Goal: Information Seeking & Learning: Learn about a topic

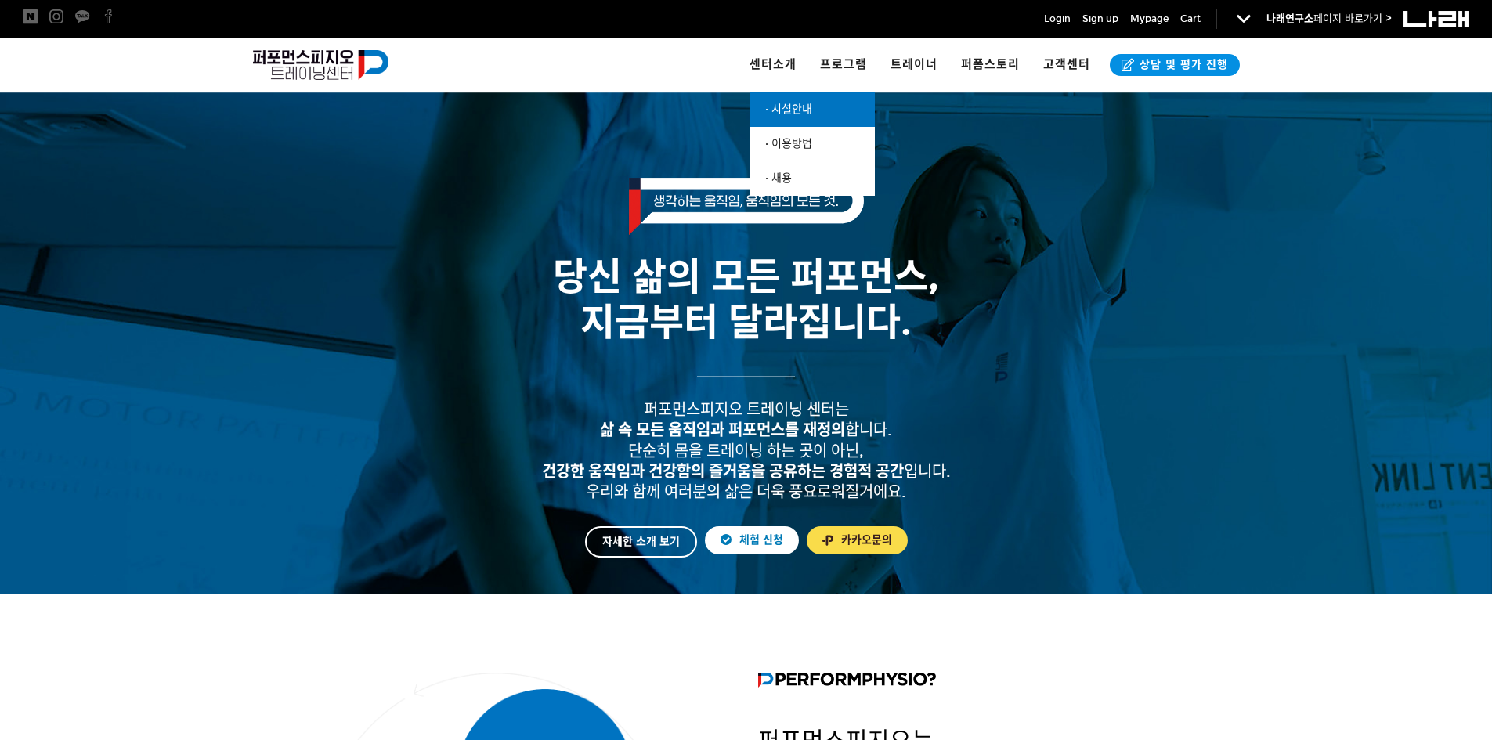
click at [782, 103] on span "· 시설안내" at bounding box center [788, 109] width 47 height 13
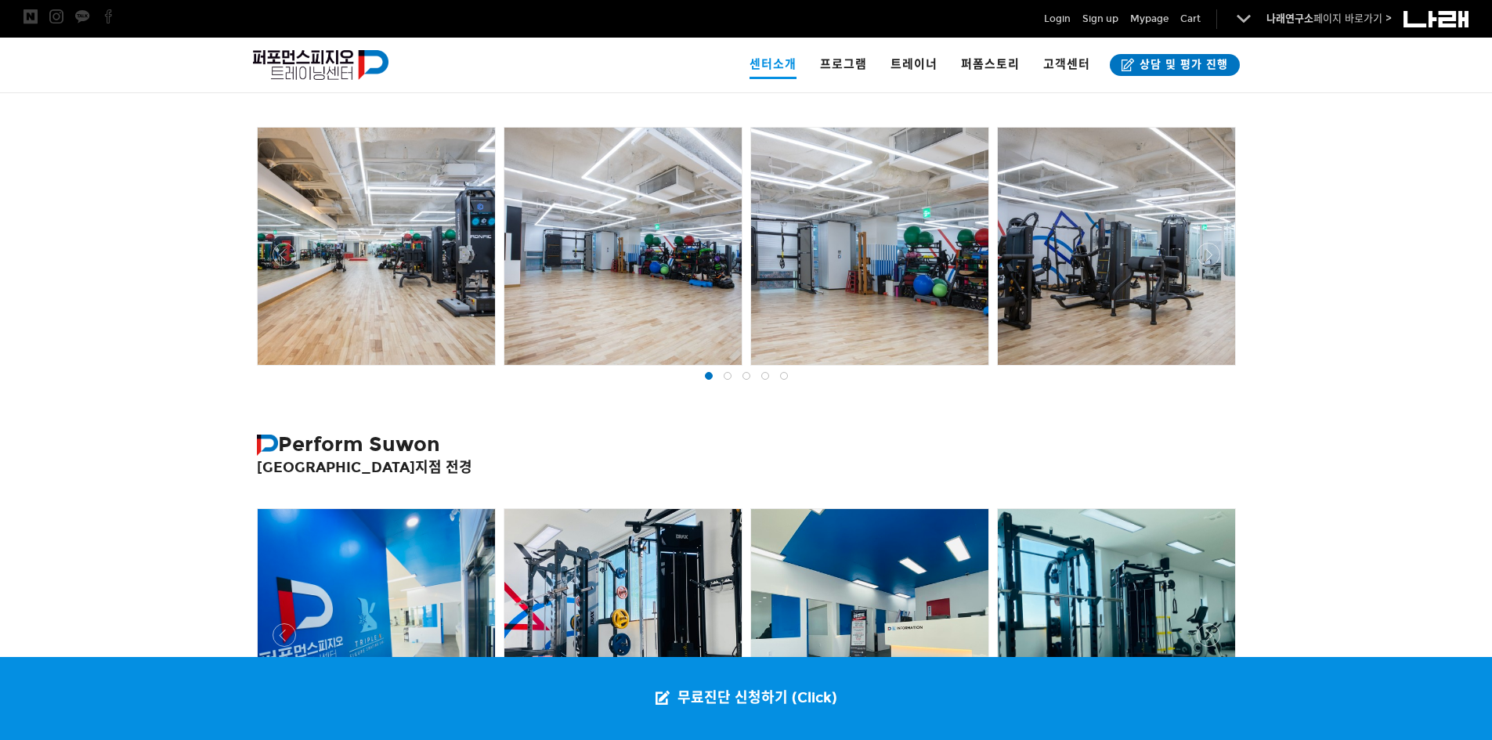
scroll to position [429, 0]
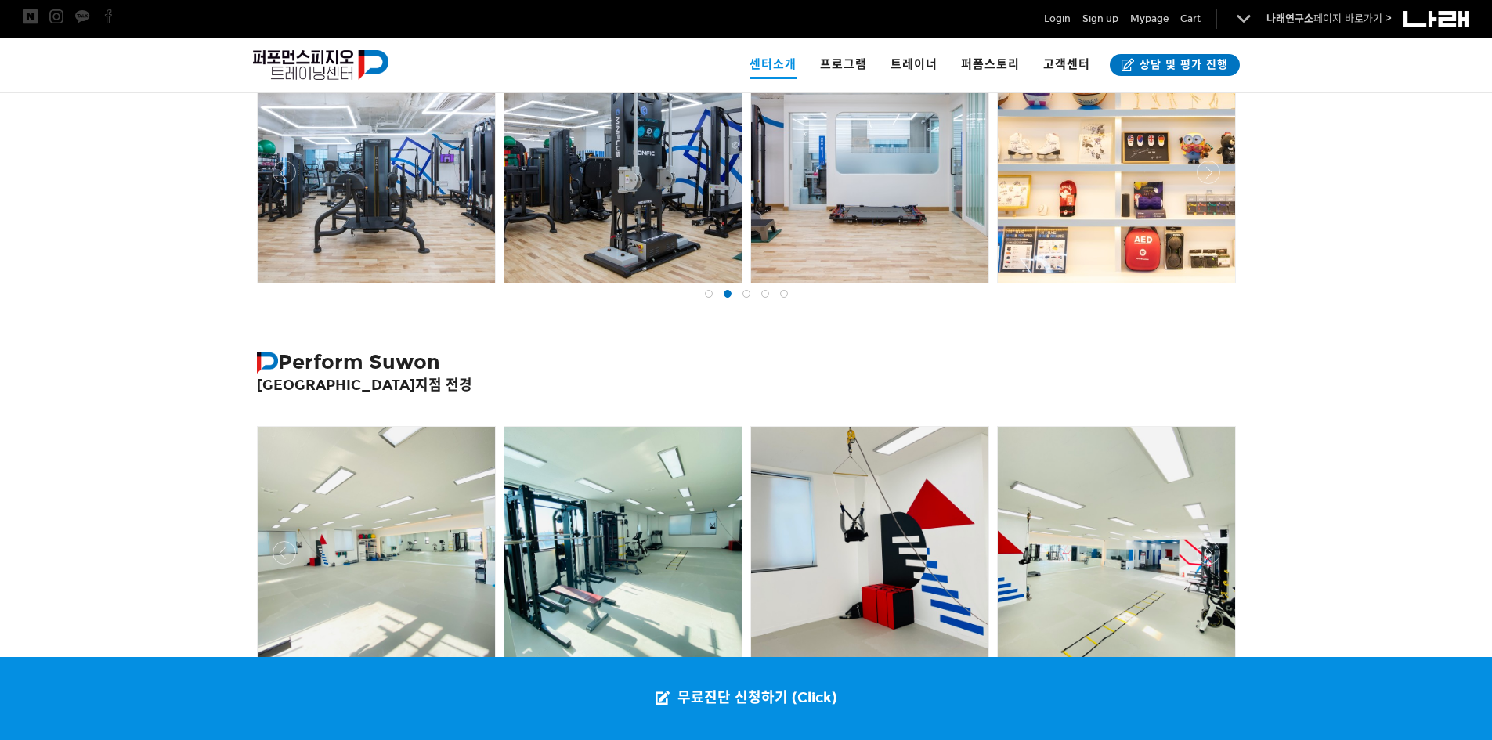
click at [1286, 364] on div at bounding box center [746, 505] width 1492 height 381
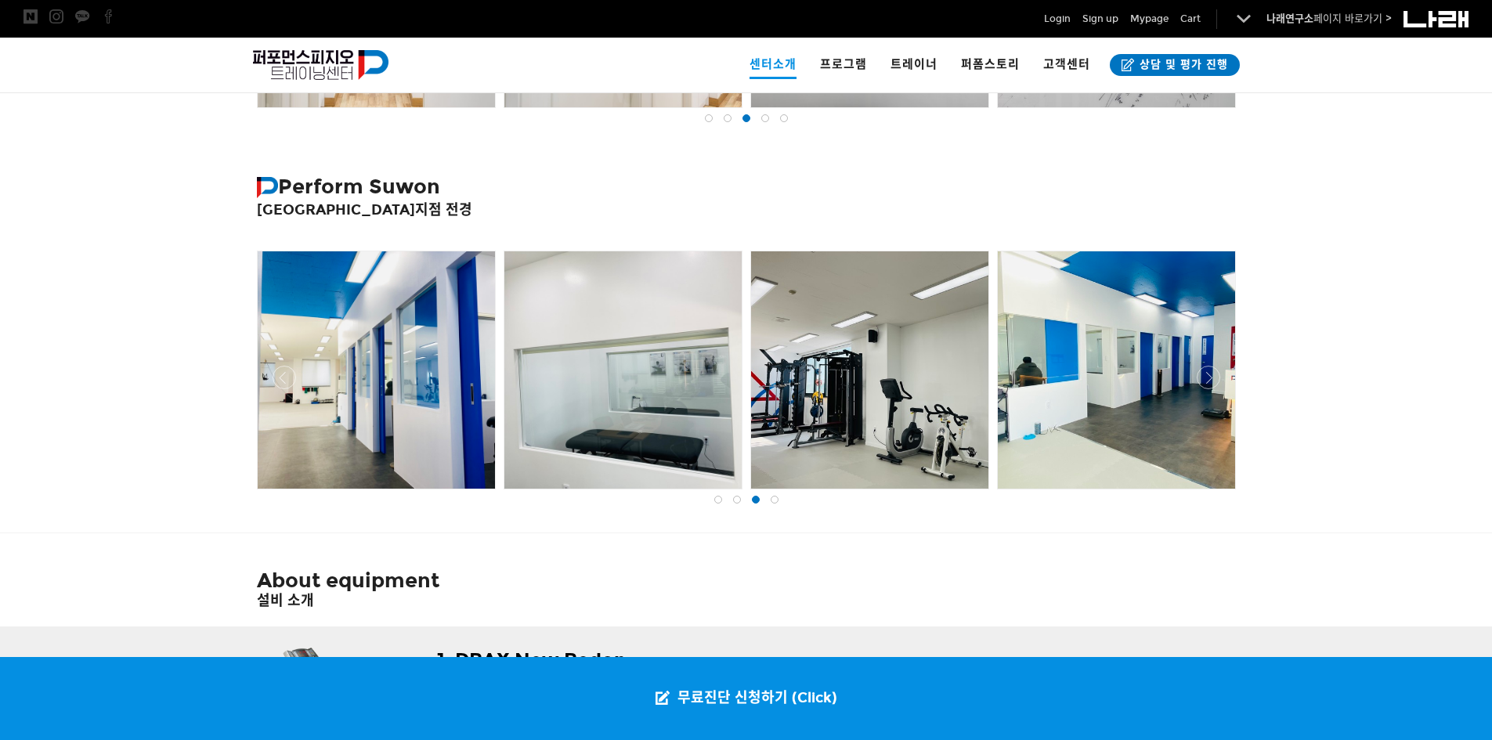
scroll to position [664, 0]
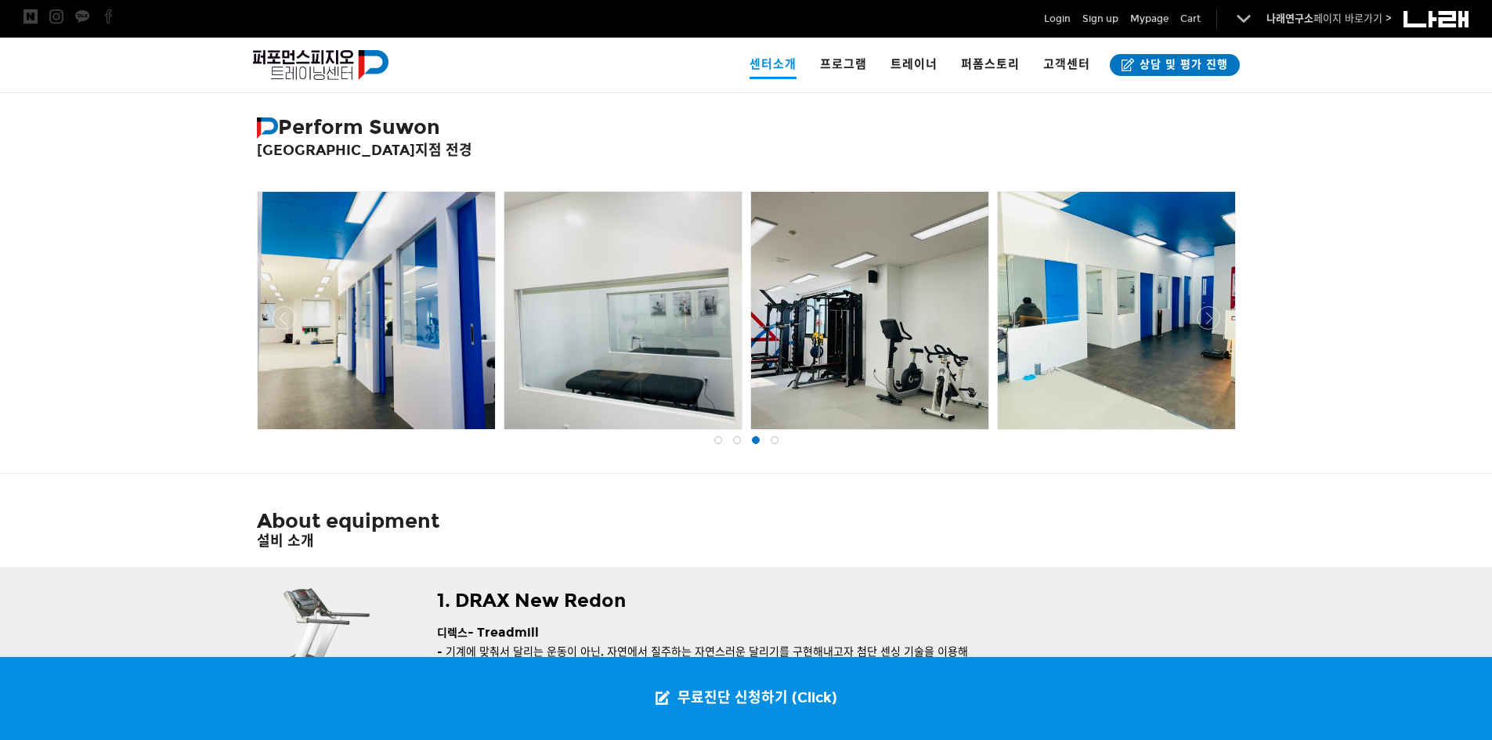
click at [1212, 434] on div at bounding box center [746, 434] width 987 height 0
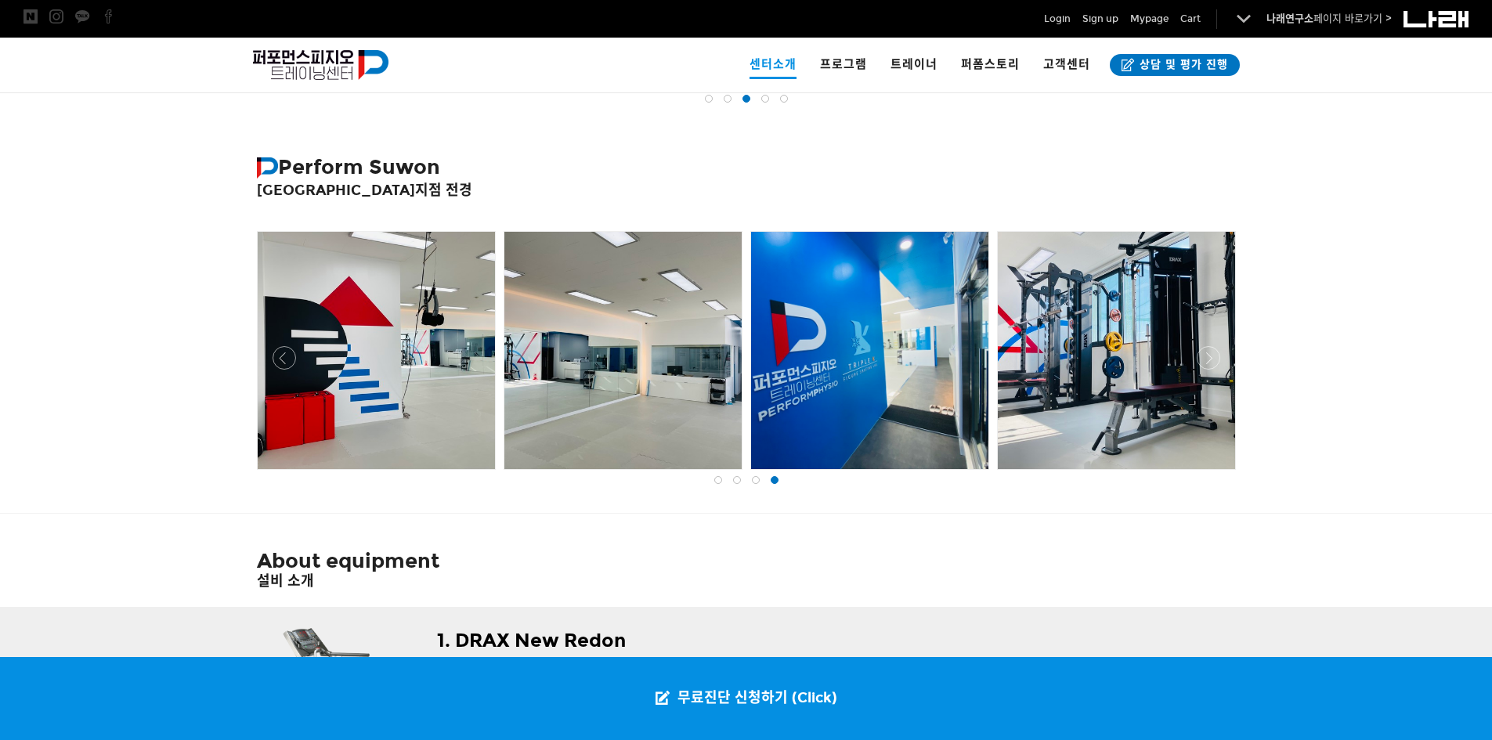
scroll to position [586, 0]
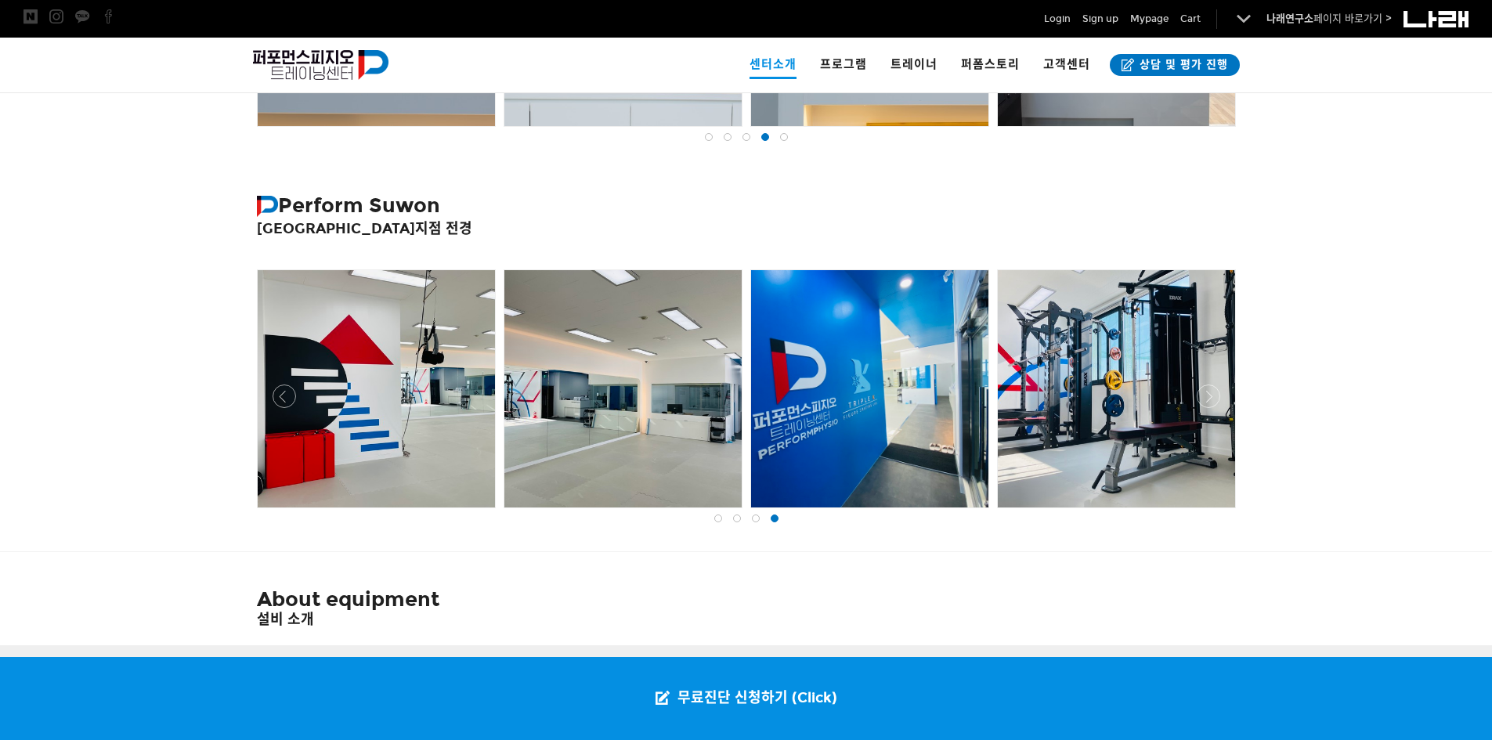
click at [1211, 512] on div at bounding box center [746, 512] width 987 height 0
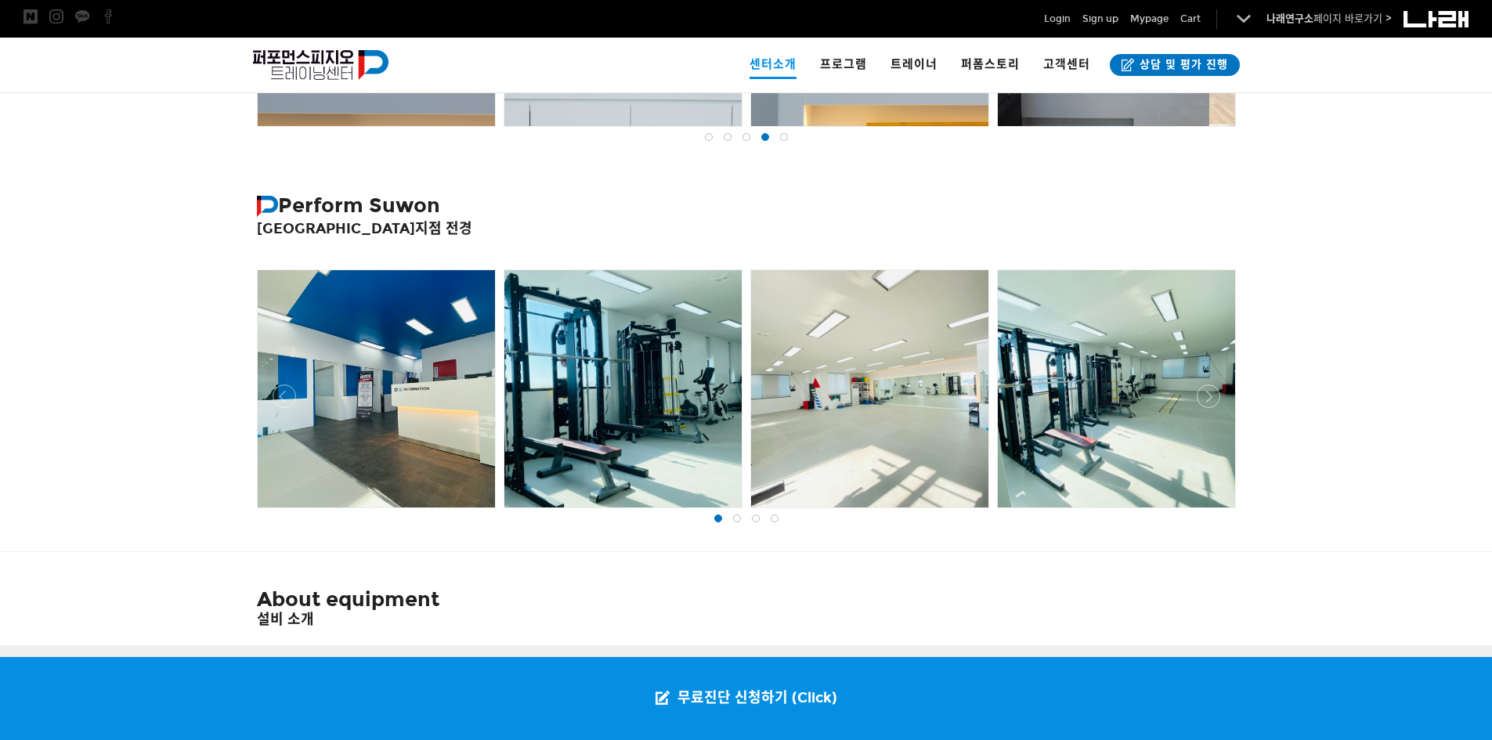
click at [290, 512] on div at bounding box center [746, 512] width 987 height 0
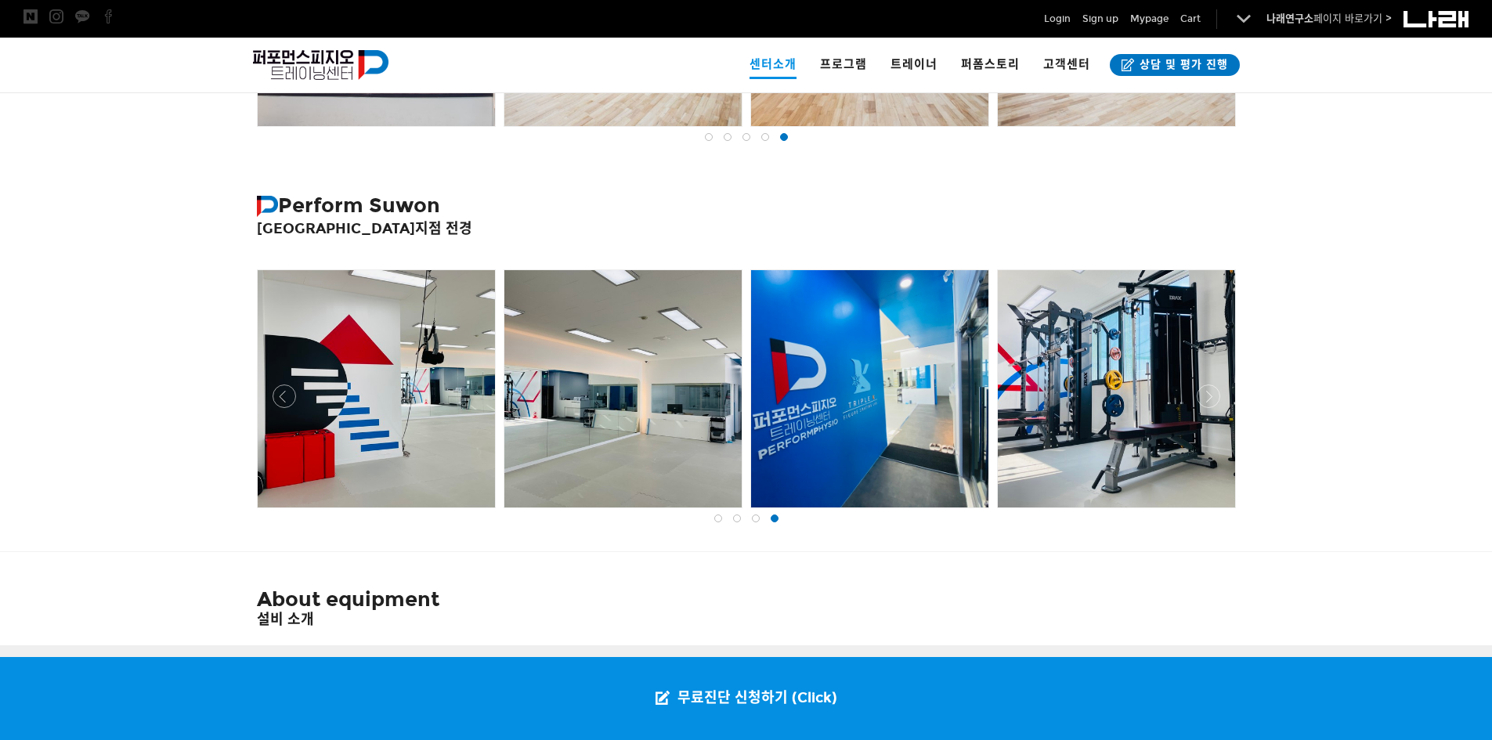
click at [1213, 512] on div at bounding box center [746, 512] width 987 height 0
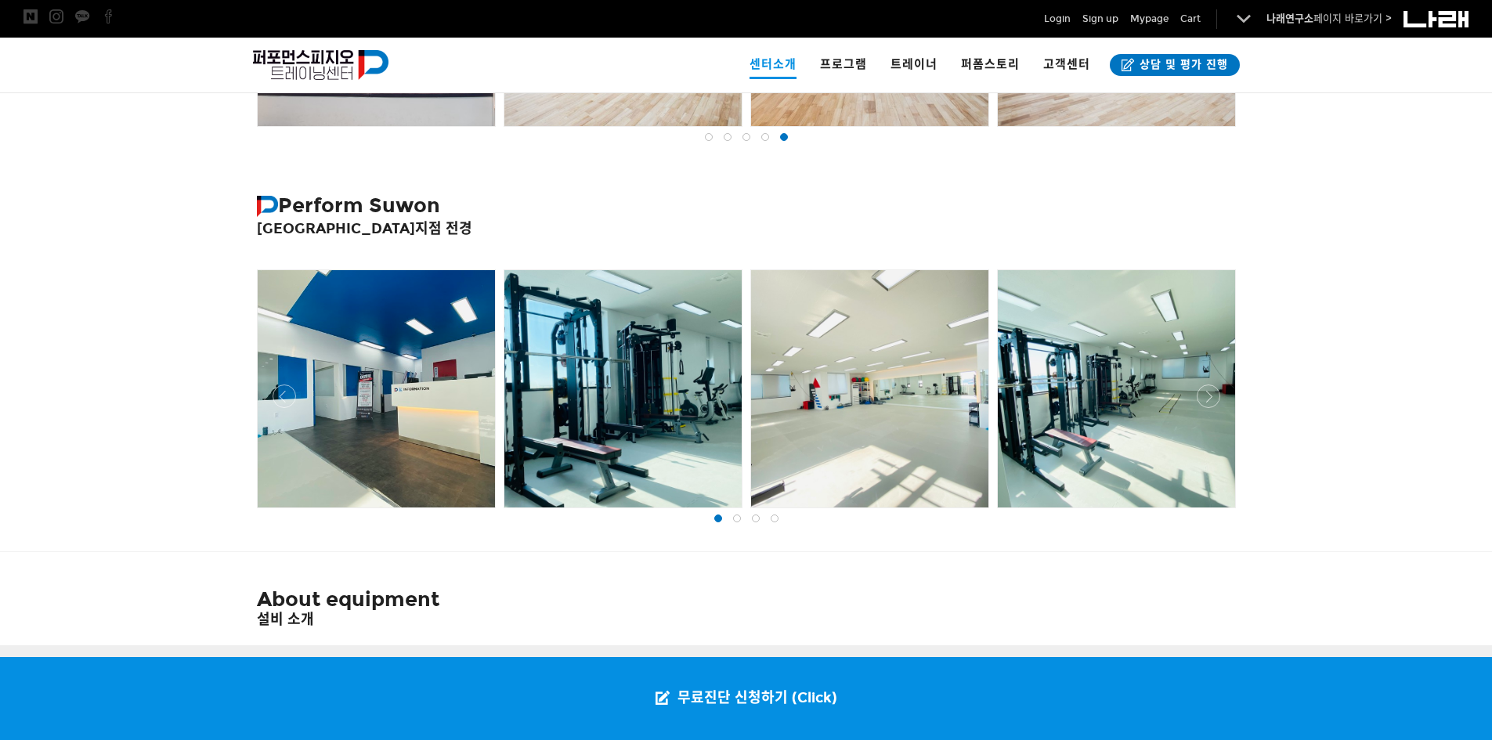
click at [297, 396] on div at bounding box center [376, 388] width 237 height 237
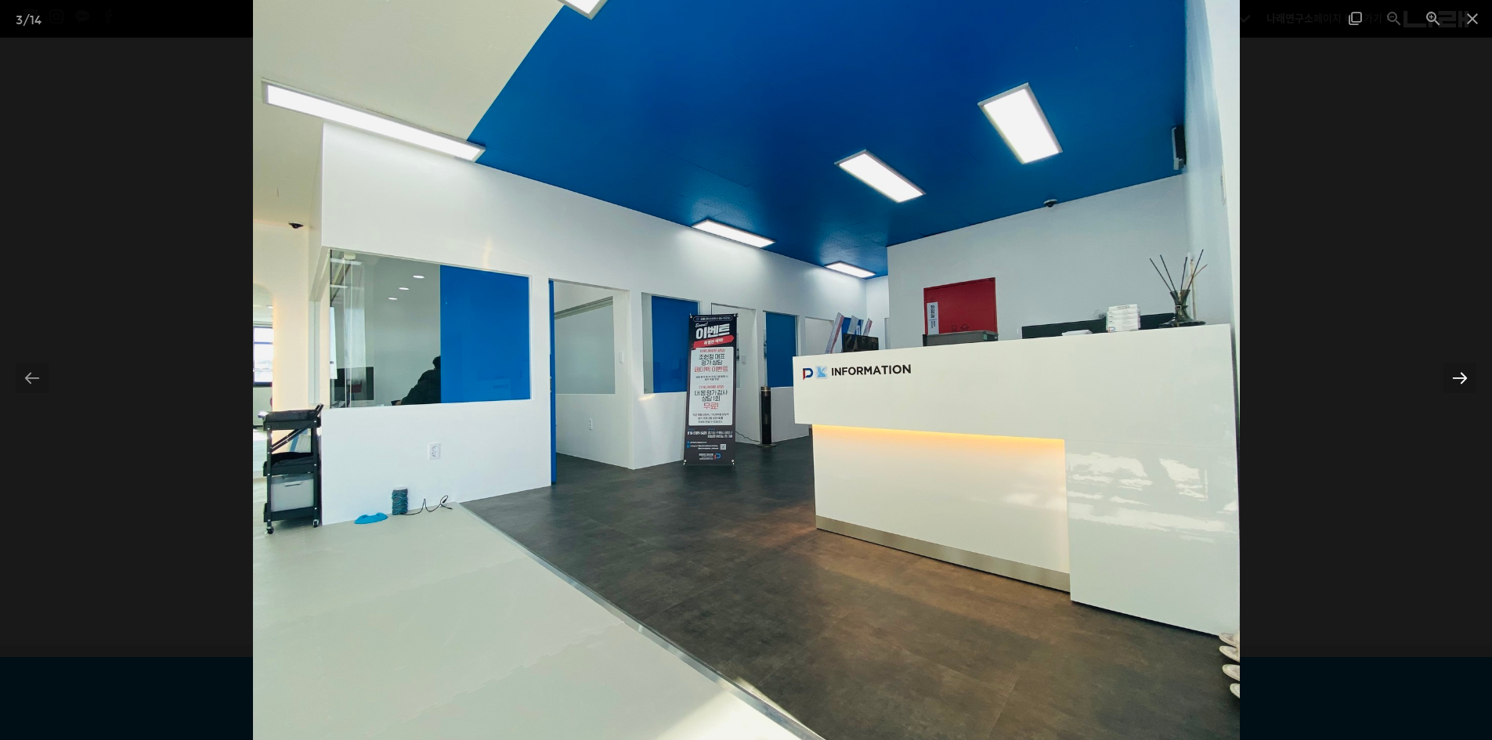
click at [1456, 383] on div at bounding box center [1460, 378] width 33 height 31
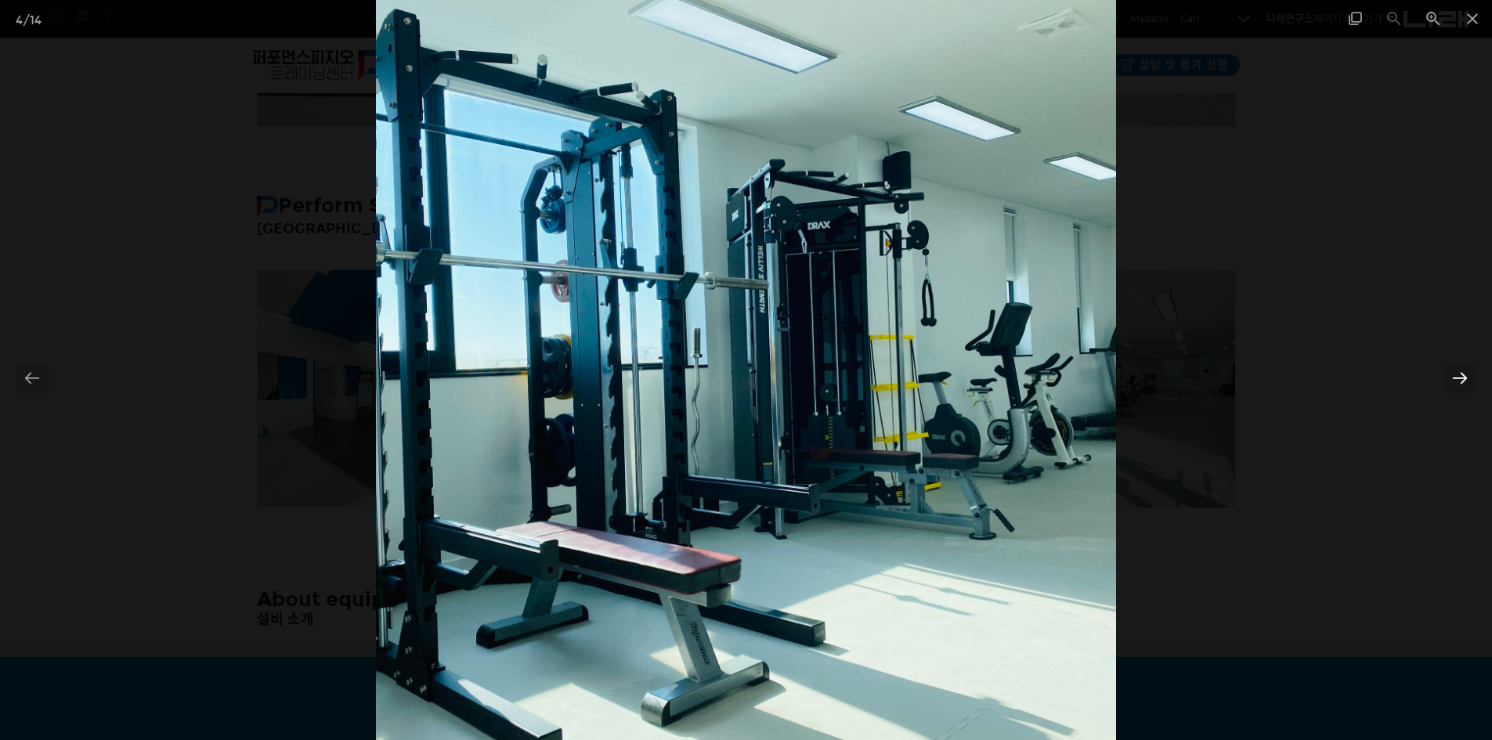
click at [1456, 383] on div at bounding box center [1460, 378] width 33 height 31
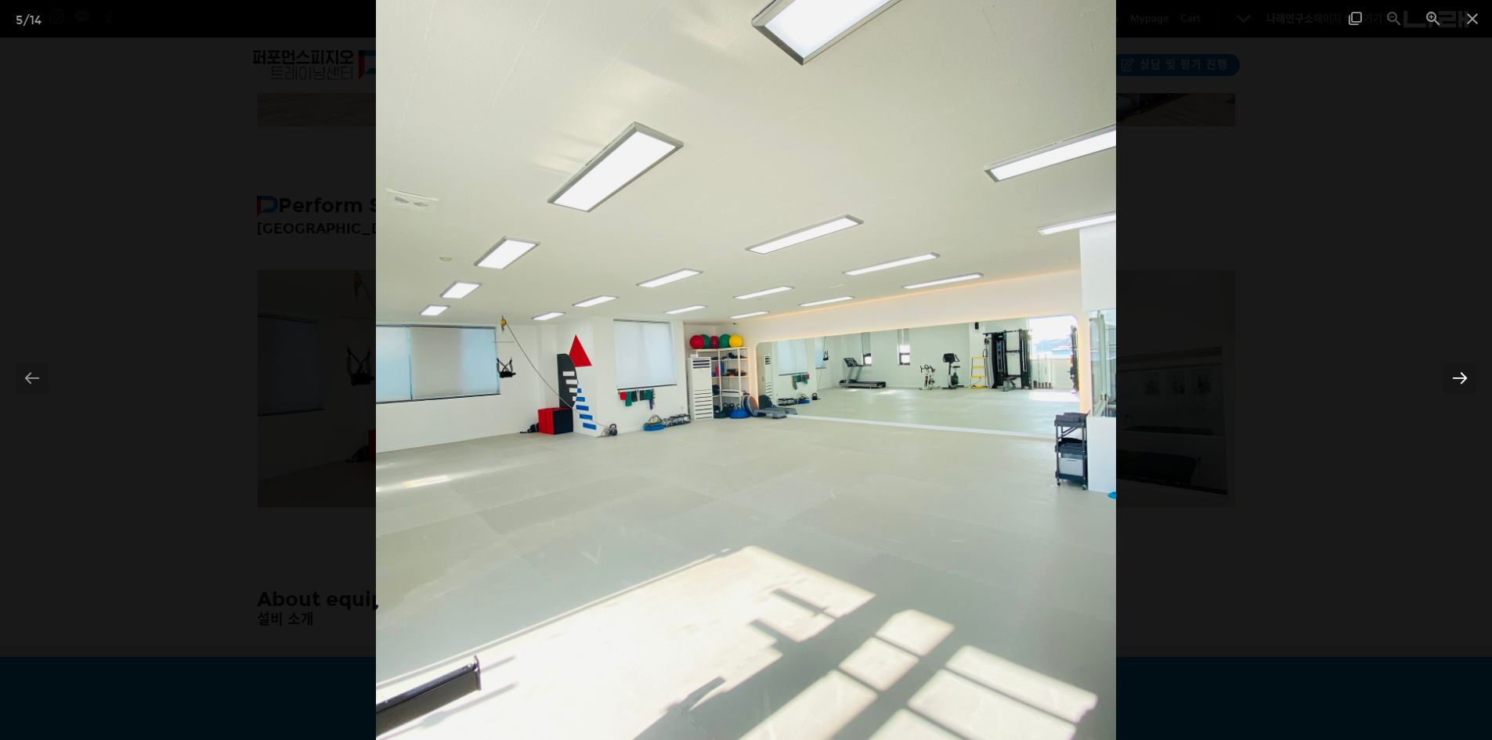
click at [1456, 383] on div at bounding box center [1460, 378] width 33 height 31
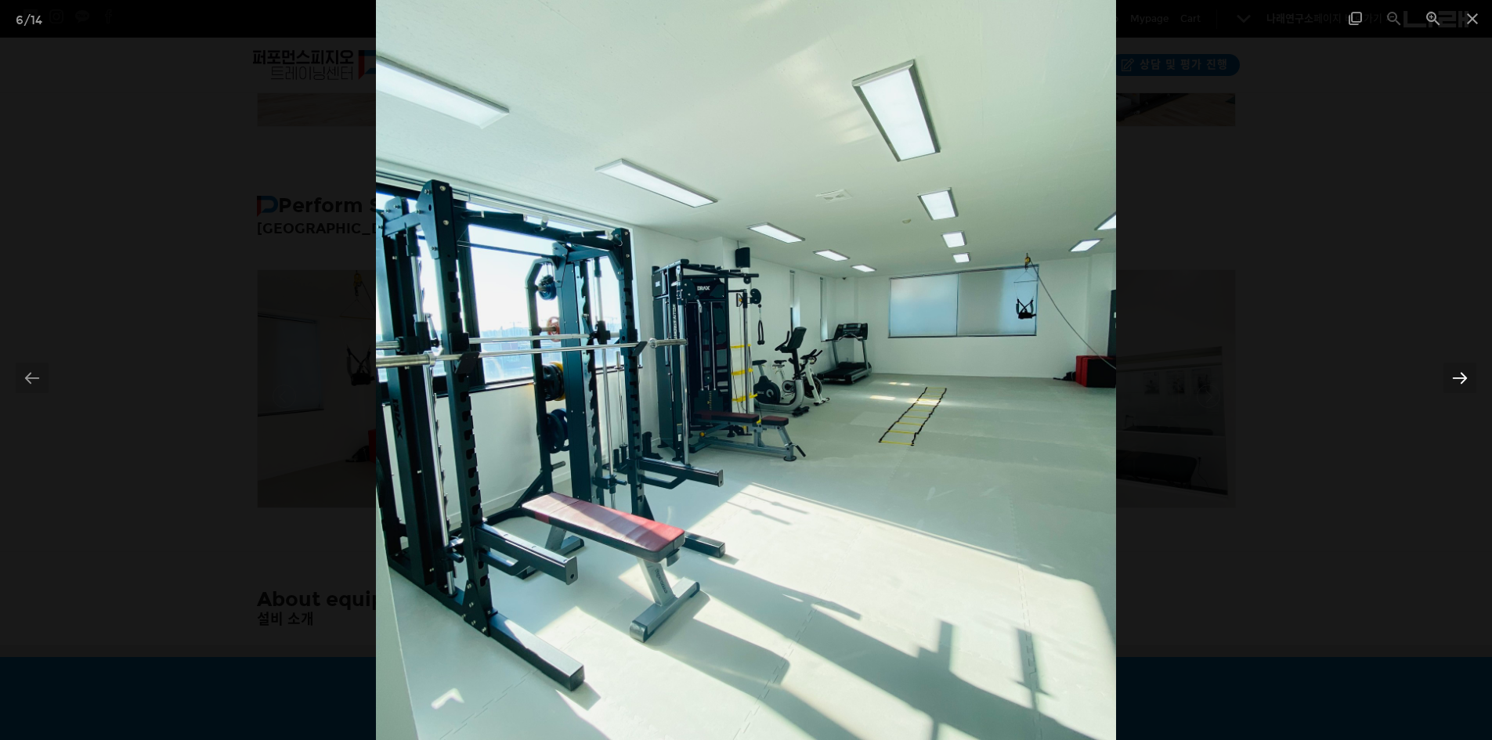
click at [1456, 383] on div at bounding box center [1460, 378] width 33 height 31
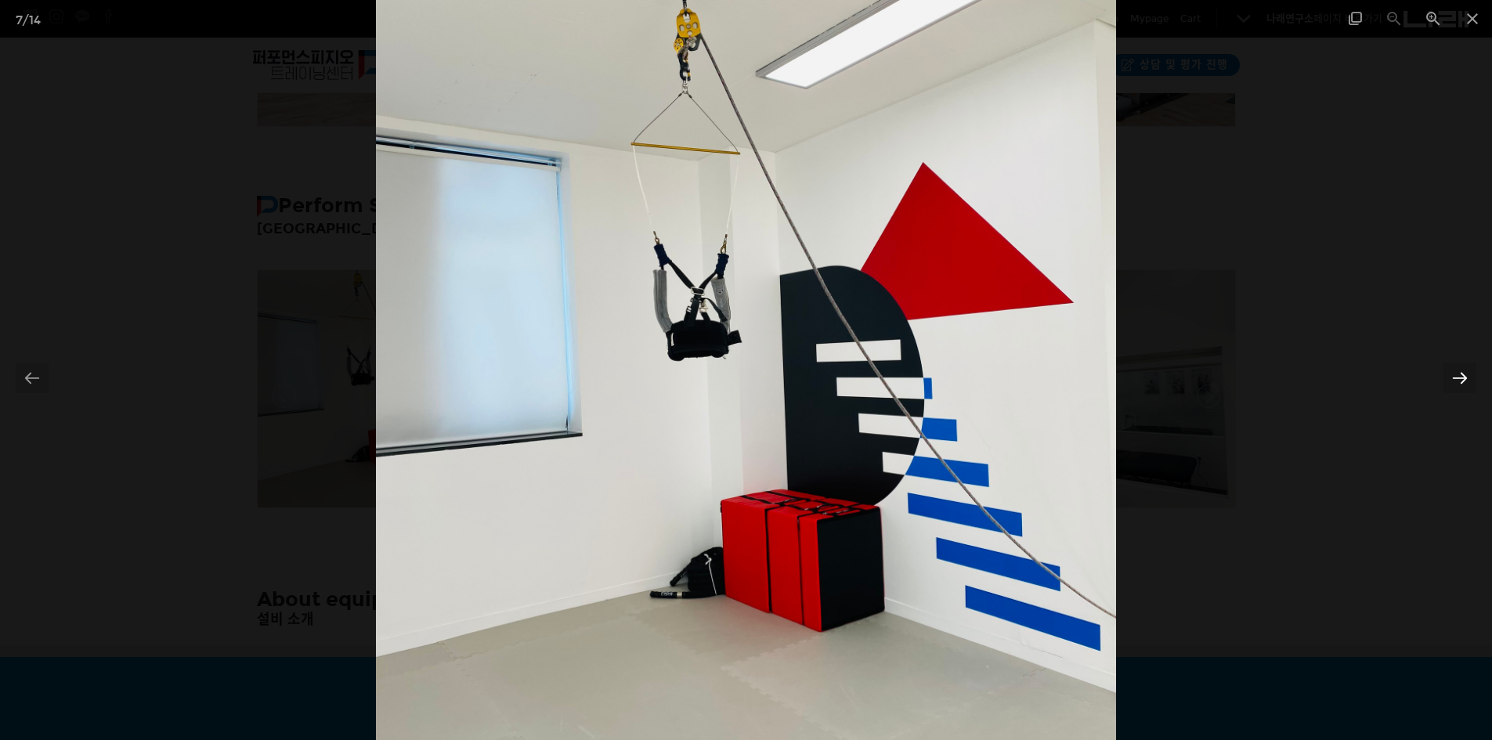
click at [1456, 383] on div at bounding box center [1460, 378] width 33 height 31
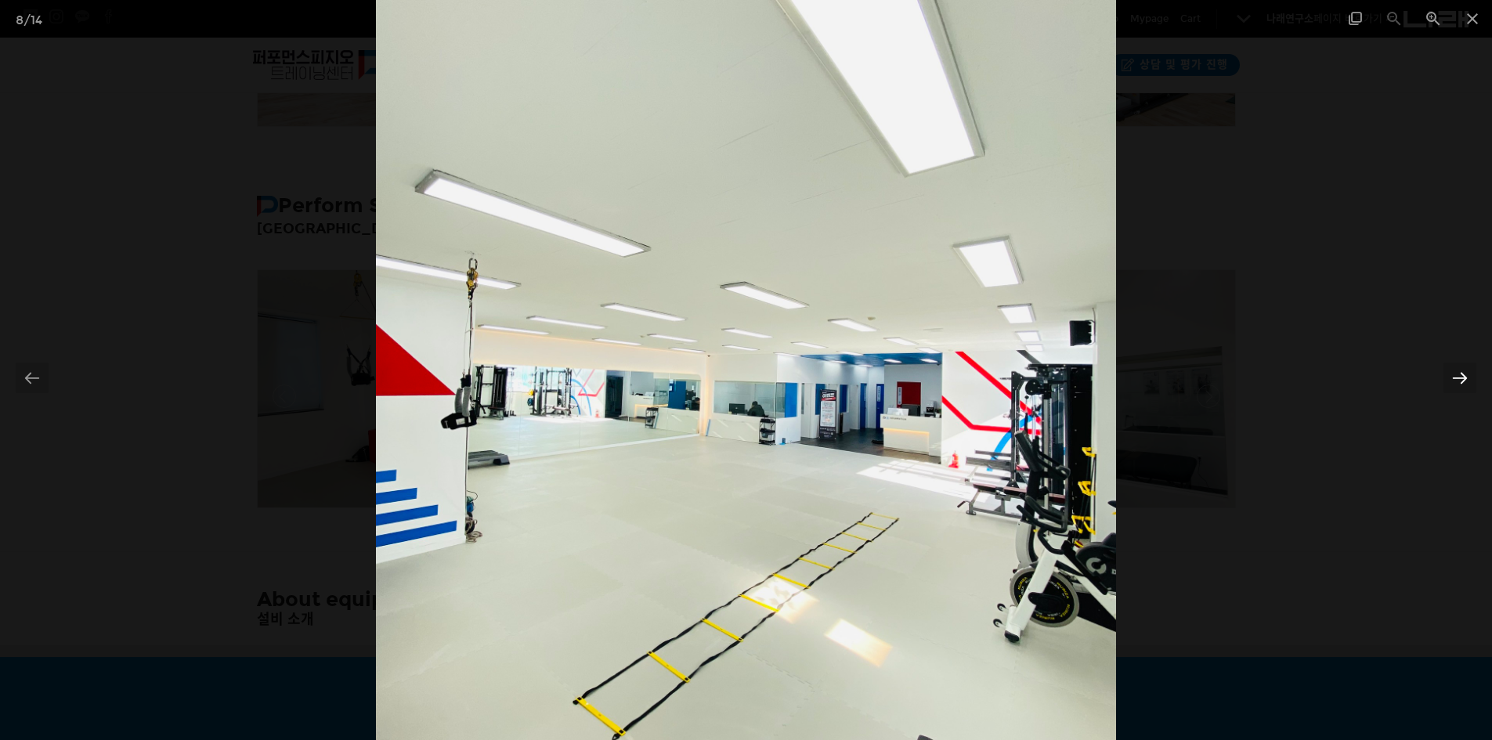
click at [1456, 385] on div at bounding box center [1460, 378] width 33 height 31
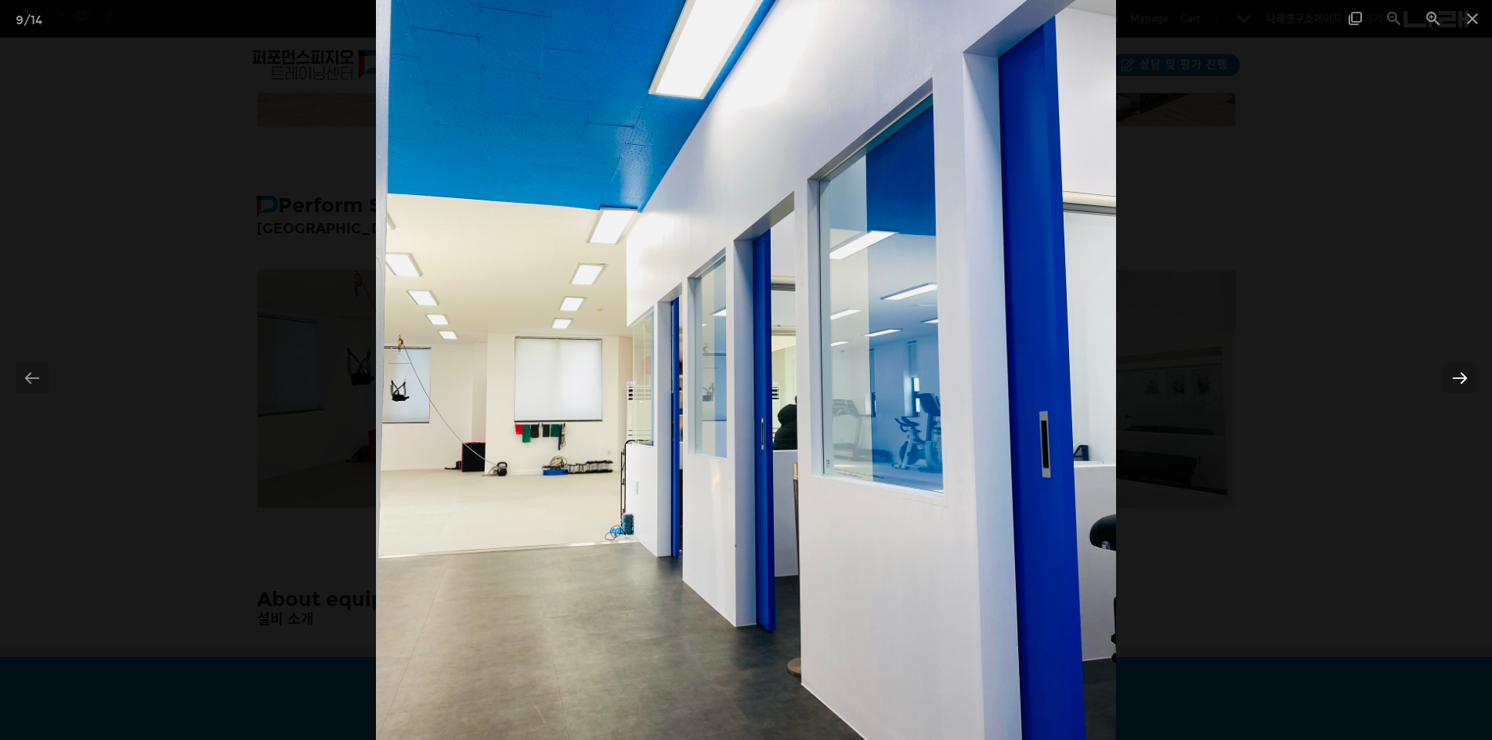
click at [1456, 385] on div at bounding box center [1460, 378] width 33 height 31
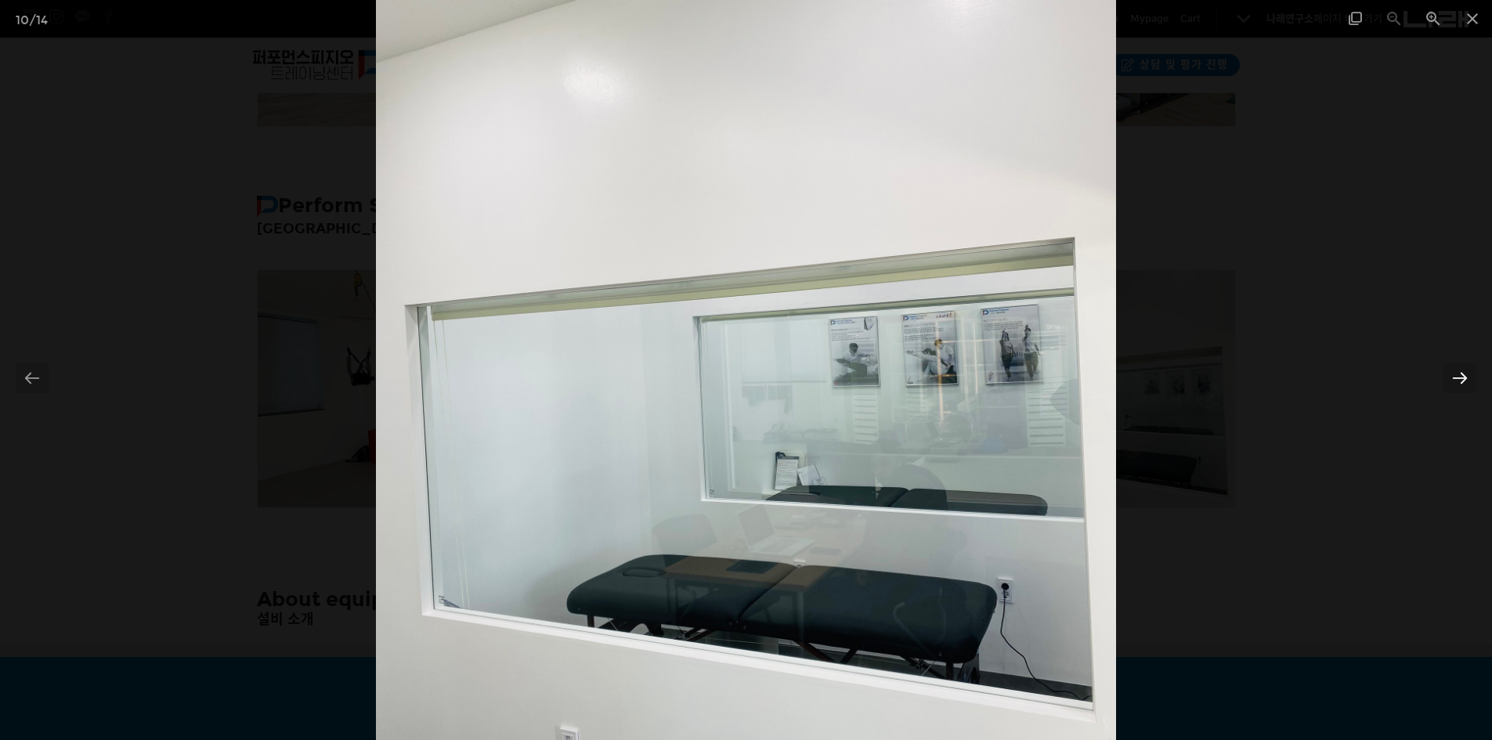
click at [1456, 385] on div at bounding box center [1460, 378] width 33 height 31
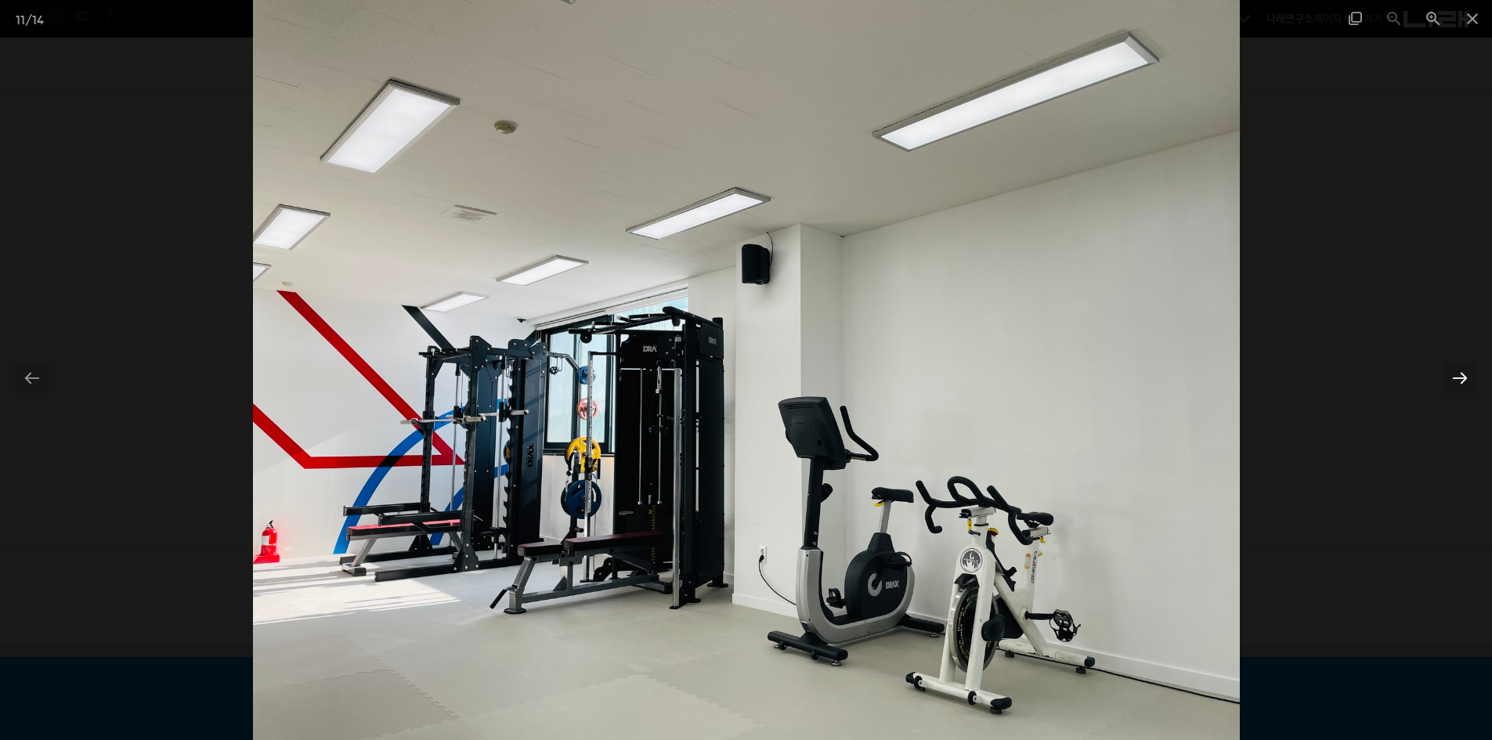
click at [1456, 385] on div at bounding box center [1460, 378] width 33 height 31
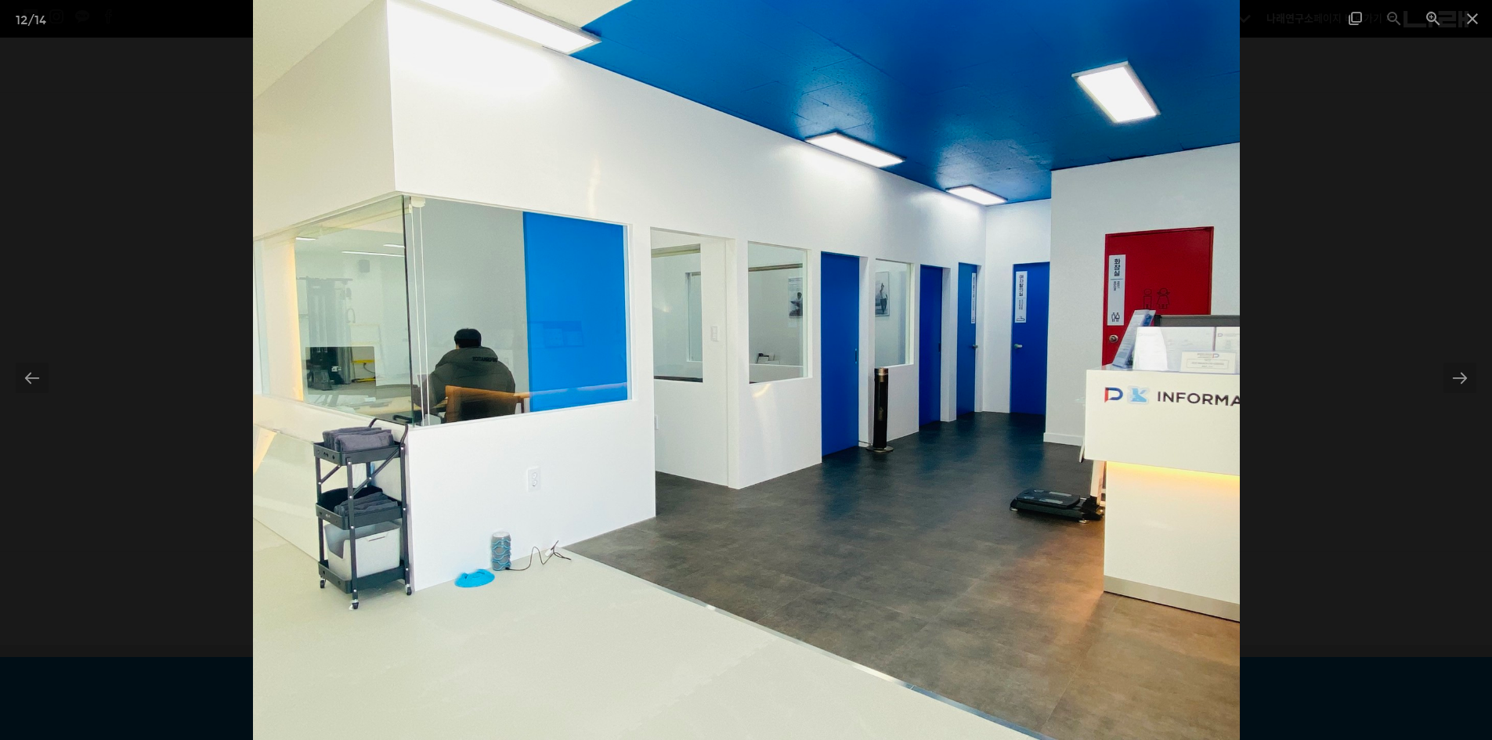
drag, startPoint x: 725, startPoint y: 411, endPoint x: 770, endPoint y: 404, distance: 46.0
click at [725, 411] on img at bounding box center [746, 370] width 987 height 740
click at [1374, 365] on div at bounding box center [746, 370] width 1492 height 740
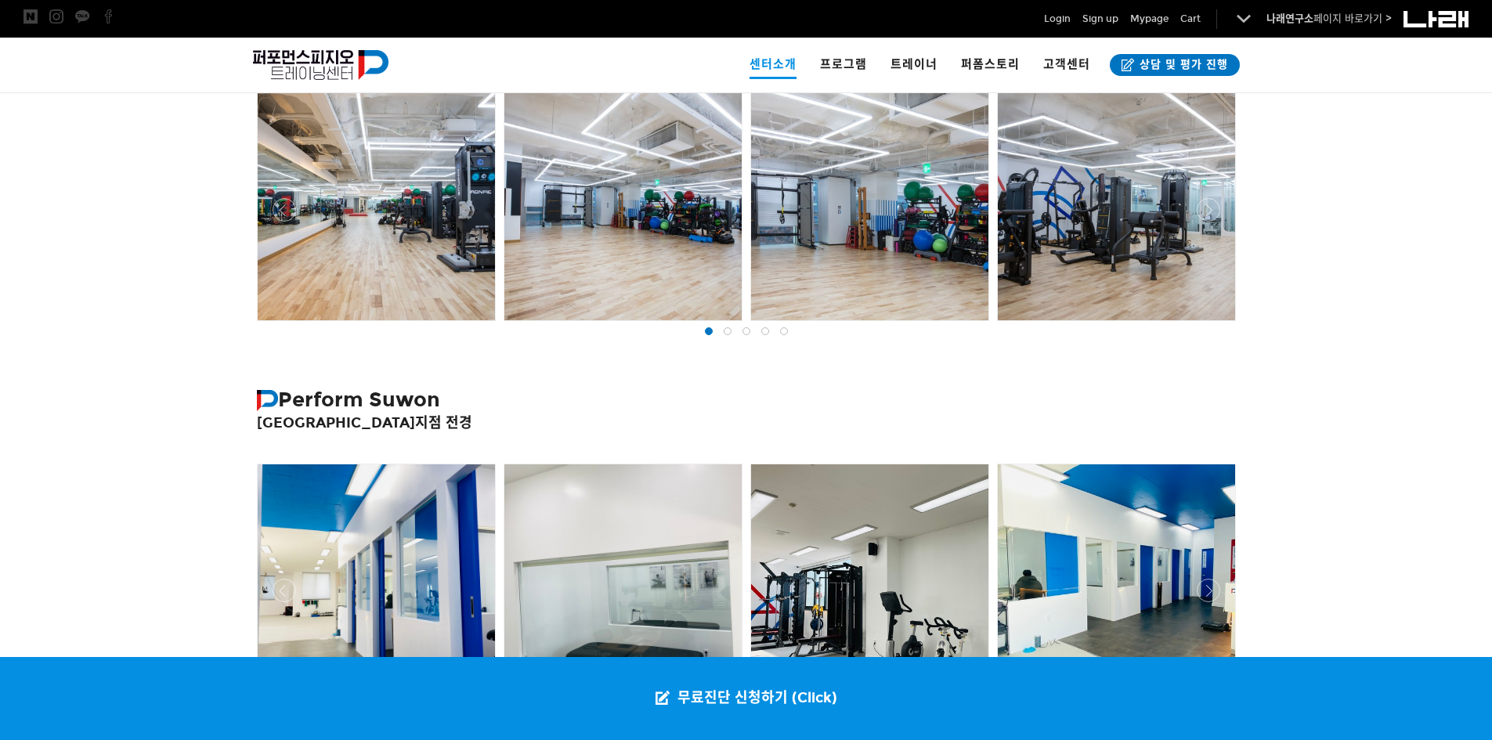
scroll to position [351, 0]
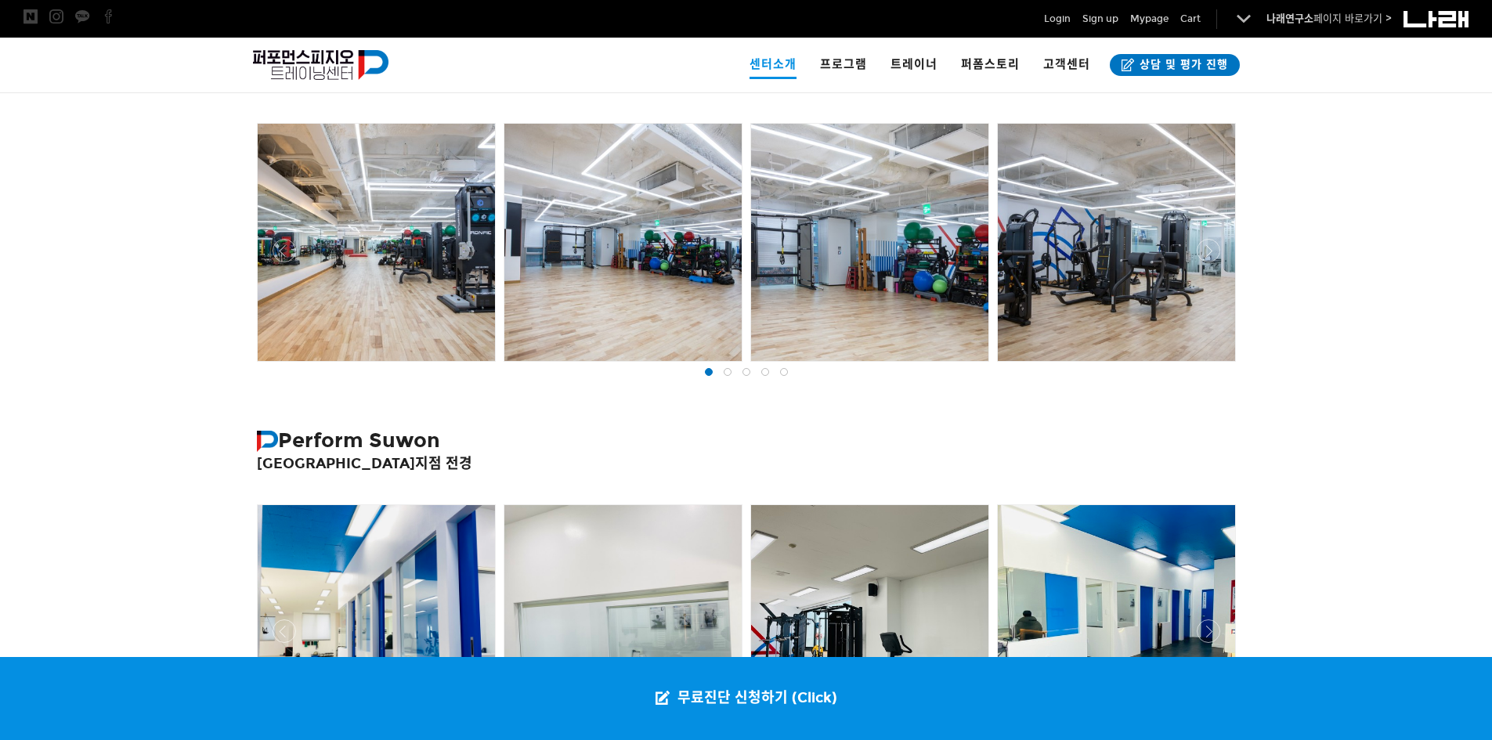
click at [422, 276] on div at bounding box center [376, 242] width 237 height 237
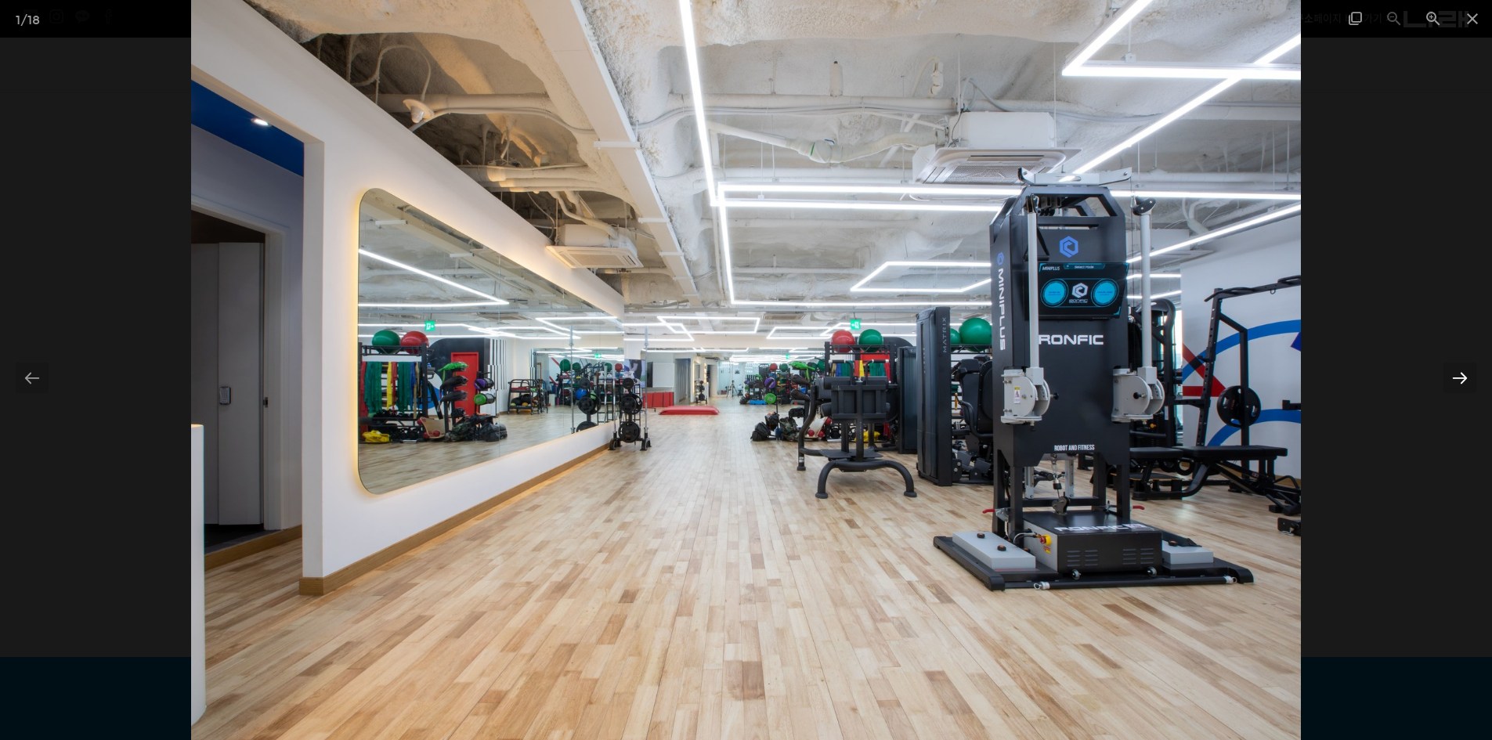
click at [1454, 371] on div at bounding box center [1460, 378] width 33 height 31
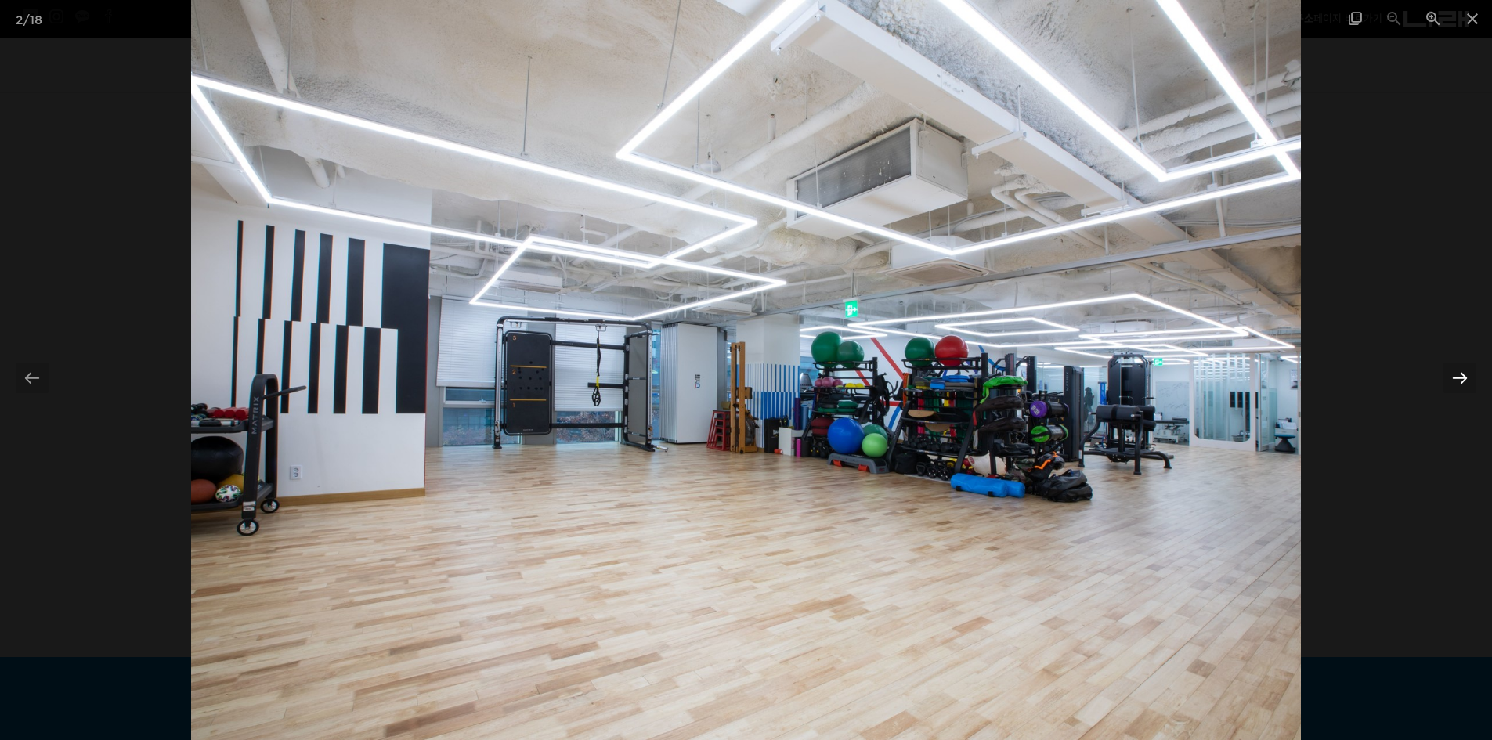
click at [1454, 371] on div at bounding box center [1460, 378] width 33 height 31
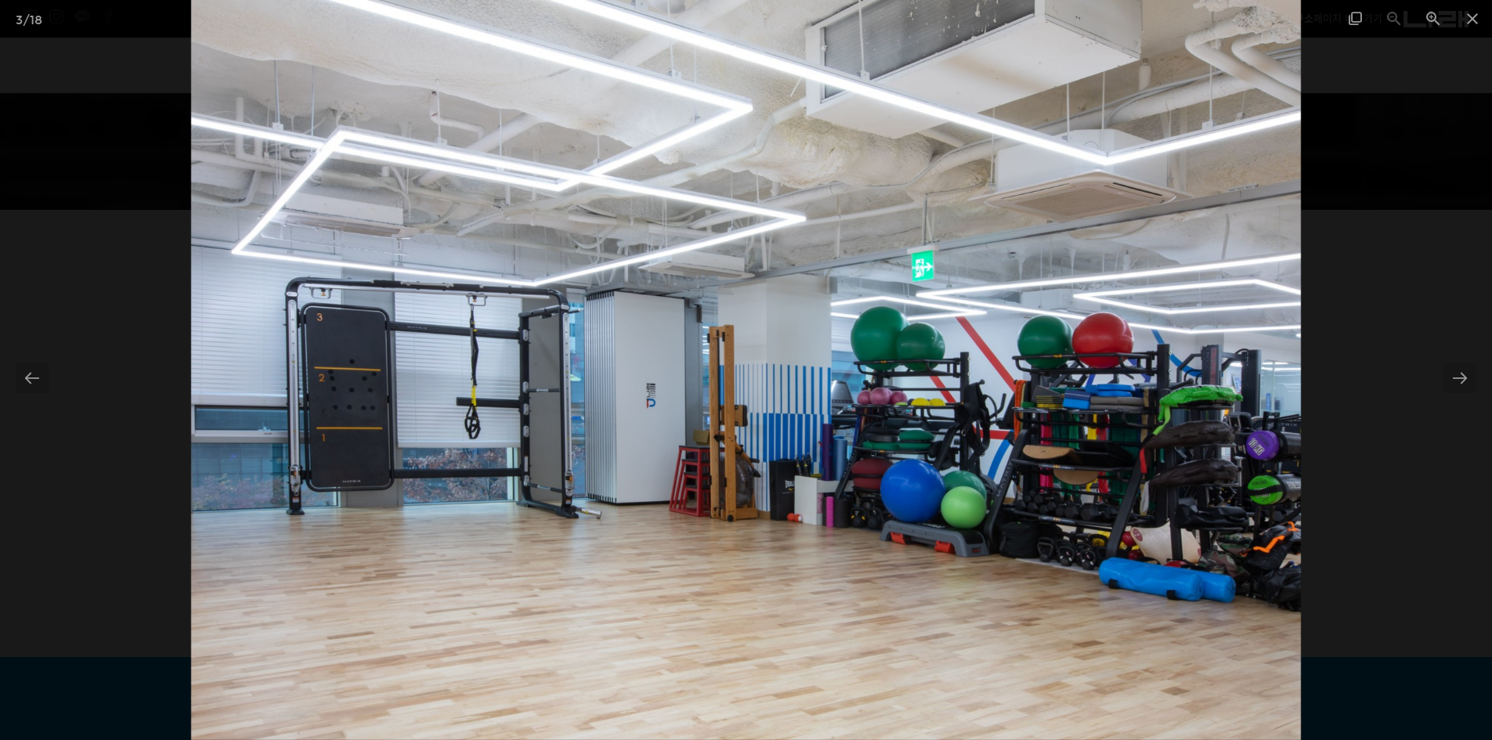
scroll to position [116, 0]
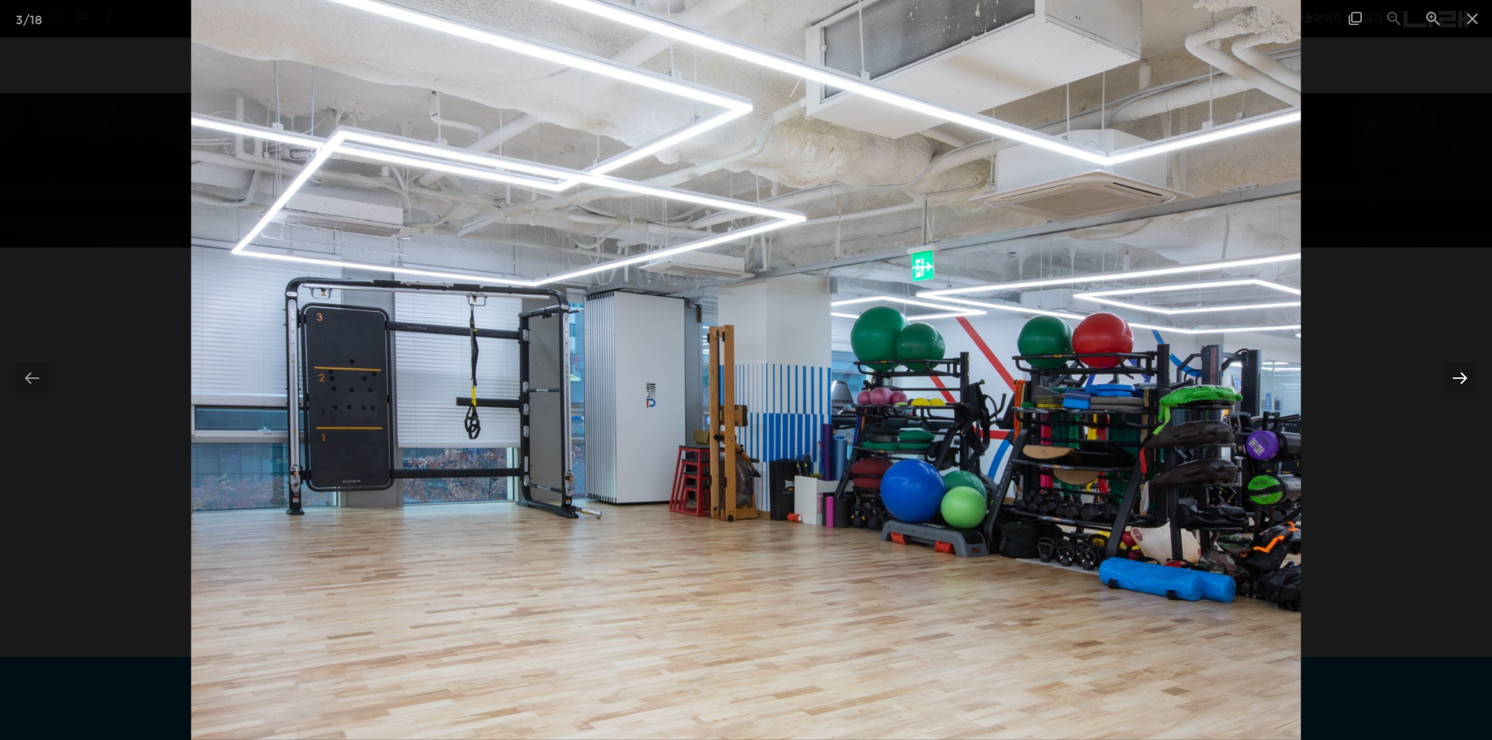
click at [1467, 378] on div at bounding box center [1460, 378] width 33 height 31
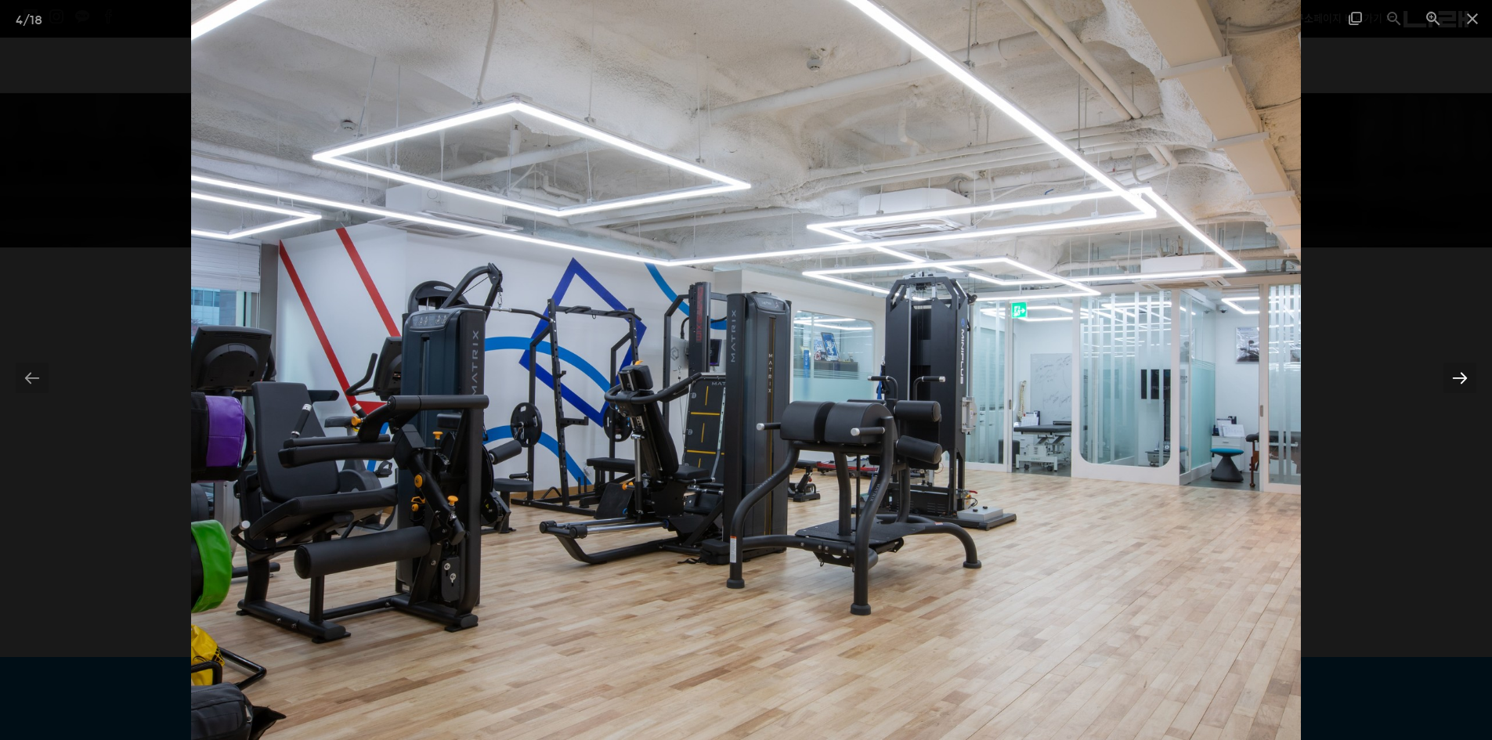
click at [1467, 378] on div at bounding box center [1460, 378] width 33 height 31
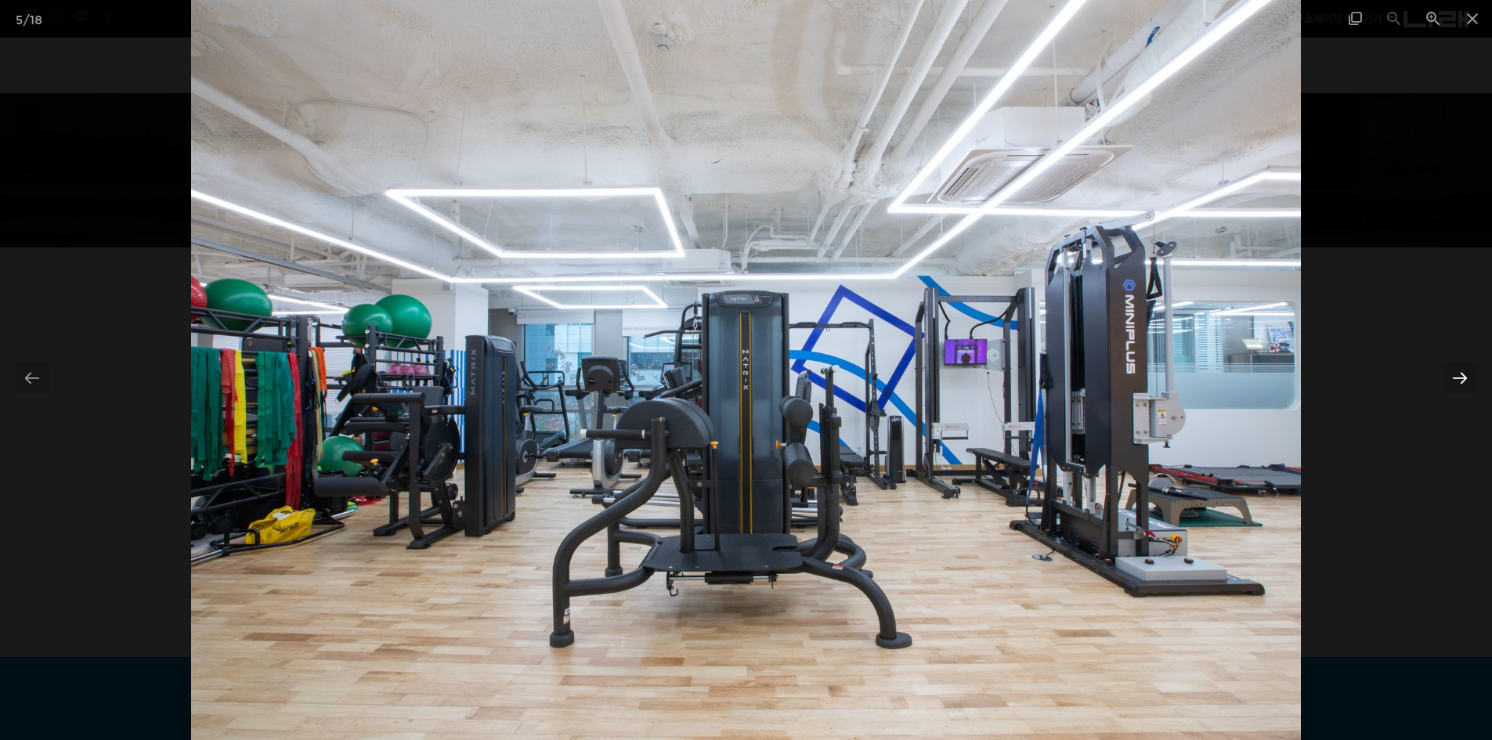
click at [1467, 378] on div at bounding box center [1460, 378] width 33 height 31
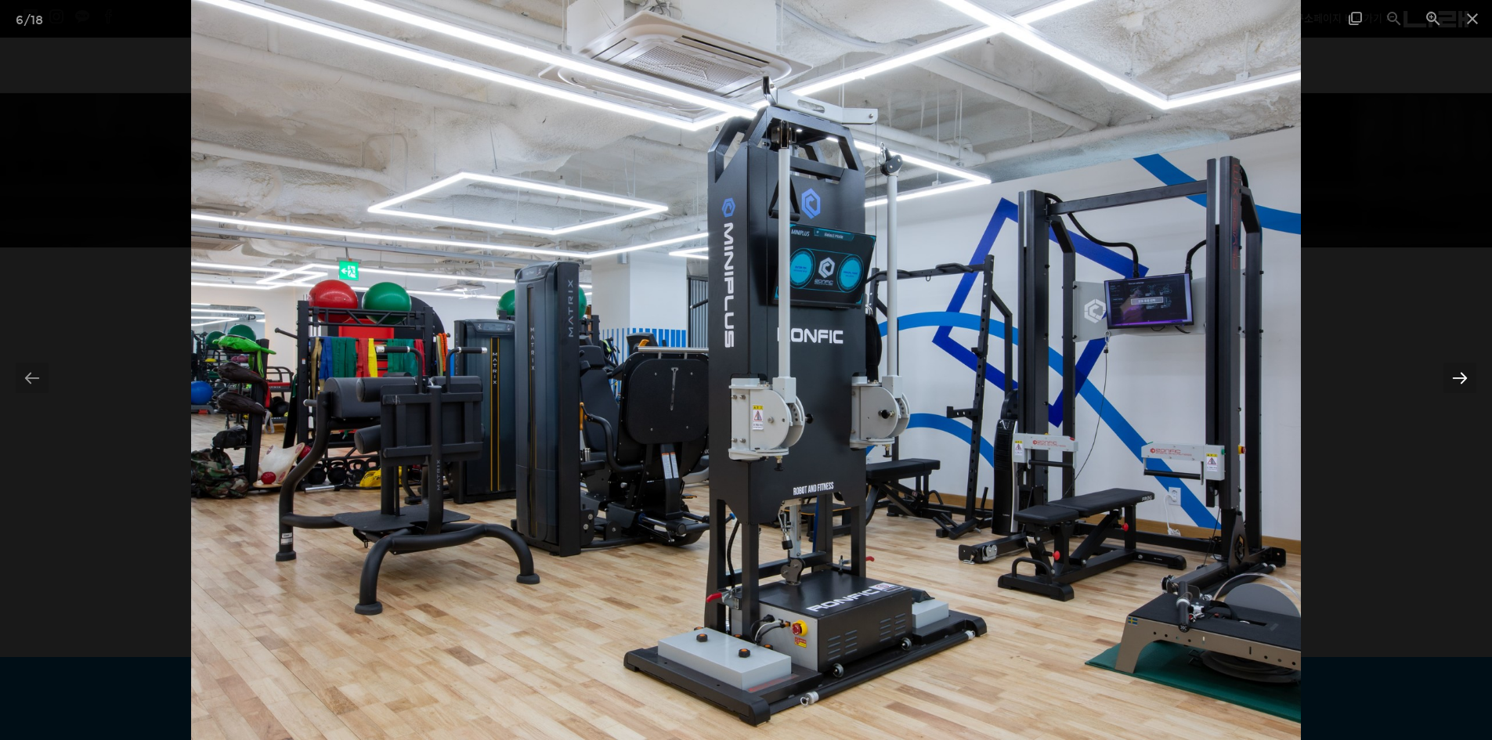
click at [1467, 378] on div at bounding box center [1460, 378] width 33 height 31
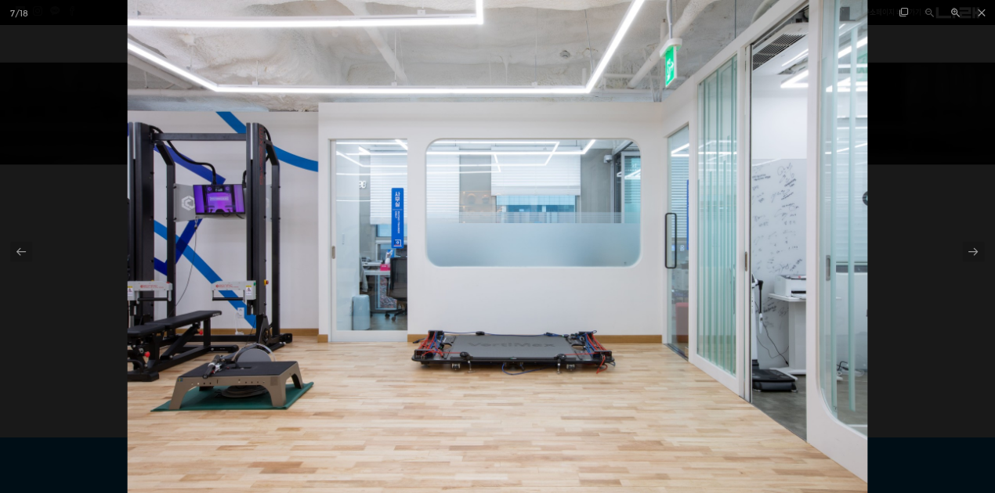
scroll to position [158, 0]
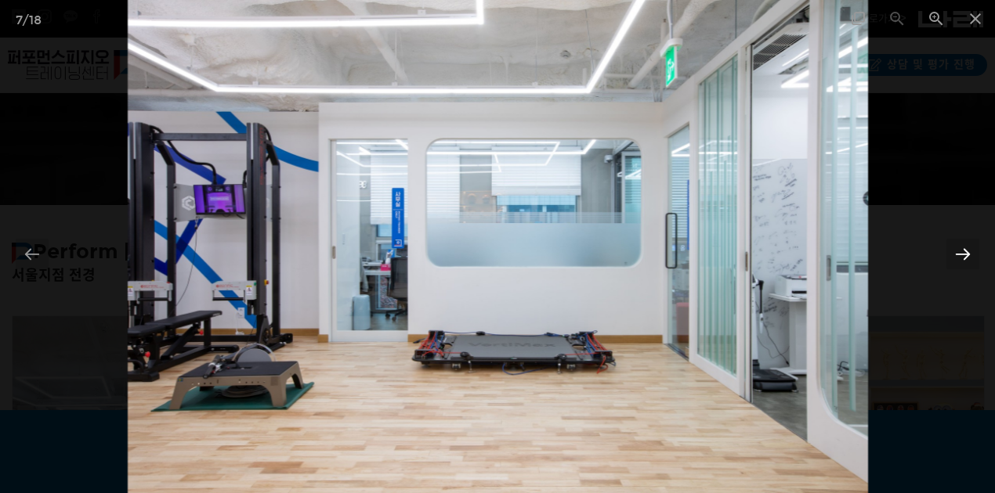
click at [956, 249] on div at bounding box center [962, 254] width 33 height 31
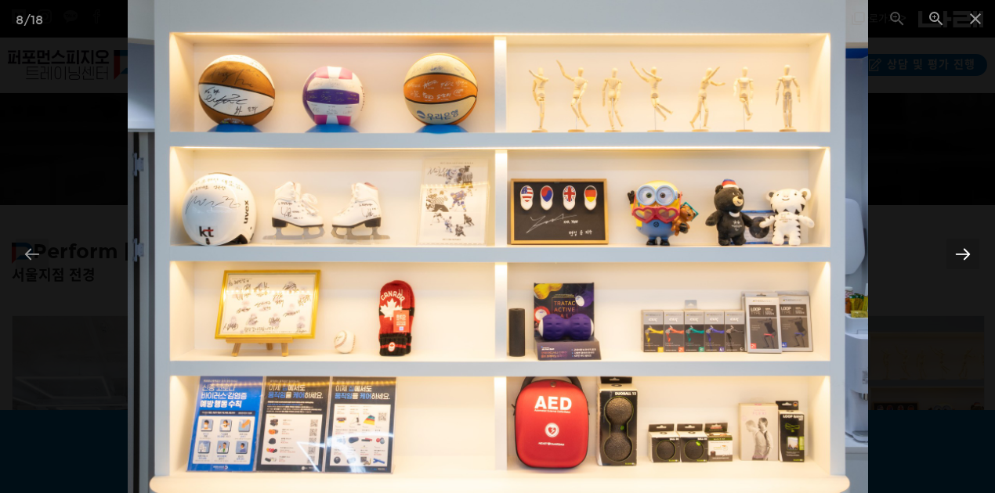
click at [948, 239] on div at bounding box center [962, 254] width 33 height 31
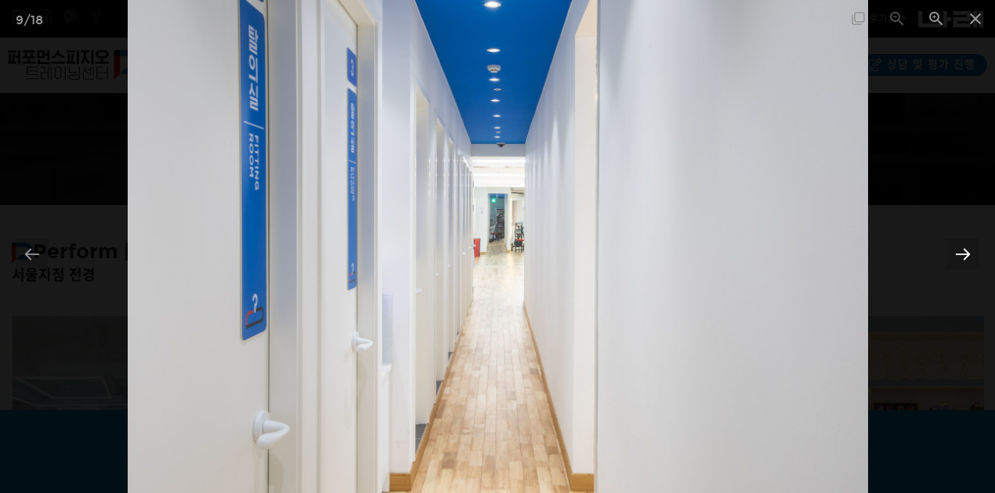
click at [948, 239] on div at bounding box center [962, 254] width 33 height 31
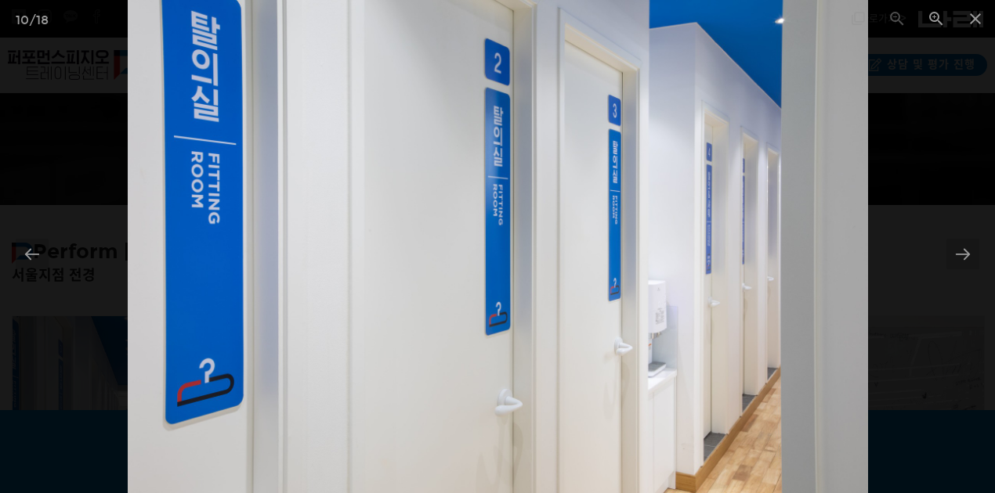
click at [946, 235] on div at bounding box center [497, 246] width 995 height 493
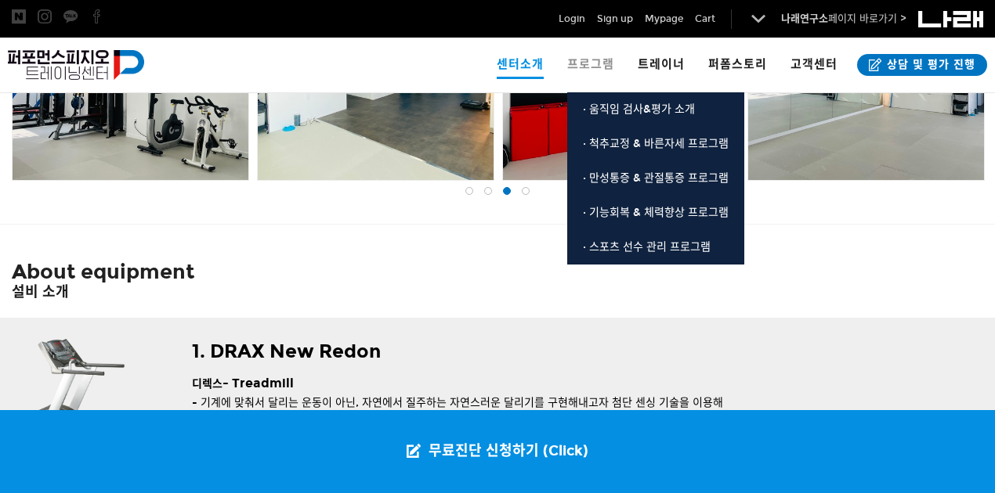
scroll to position [913, 0]
click at [605, 58] on span "프로그램" at bounding box center [590, 64] width 47 height 14
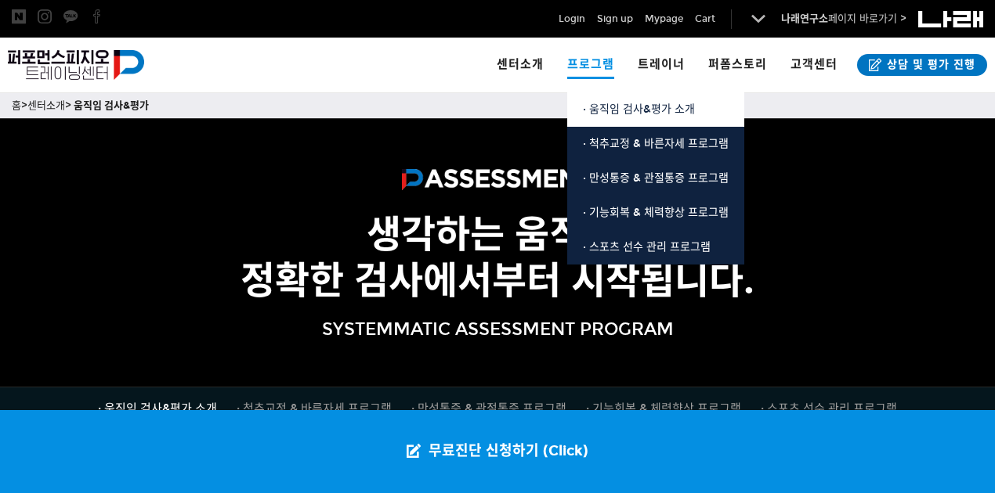
click at [598, 103] on span "· 움직임 검사&평가 소개" at bounding box center [639, 109] width 112 height 13
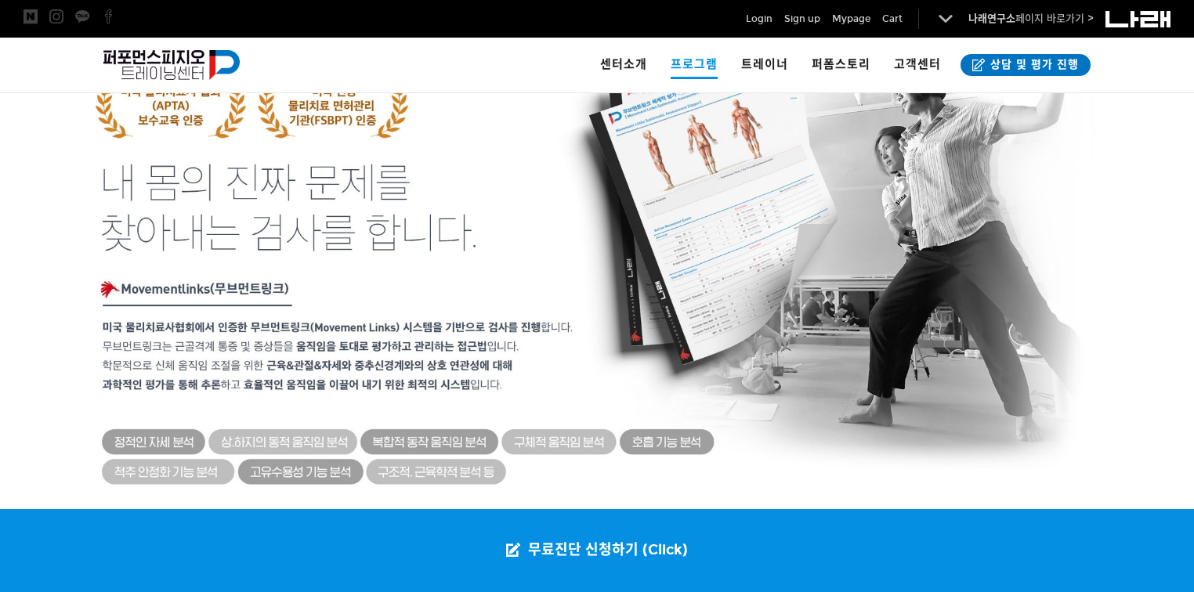
scroll to position [815, 0]
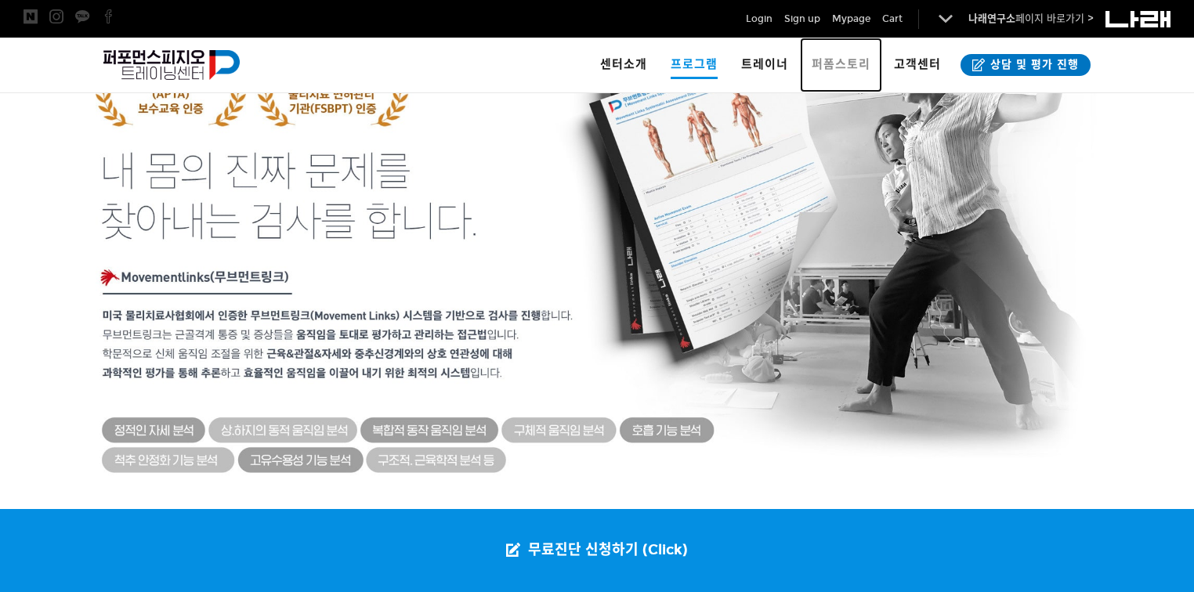
click at [848, 63] on span "퍼폼스토리" at bounding box center [840, 64] width 59 height 14
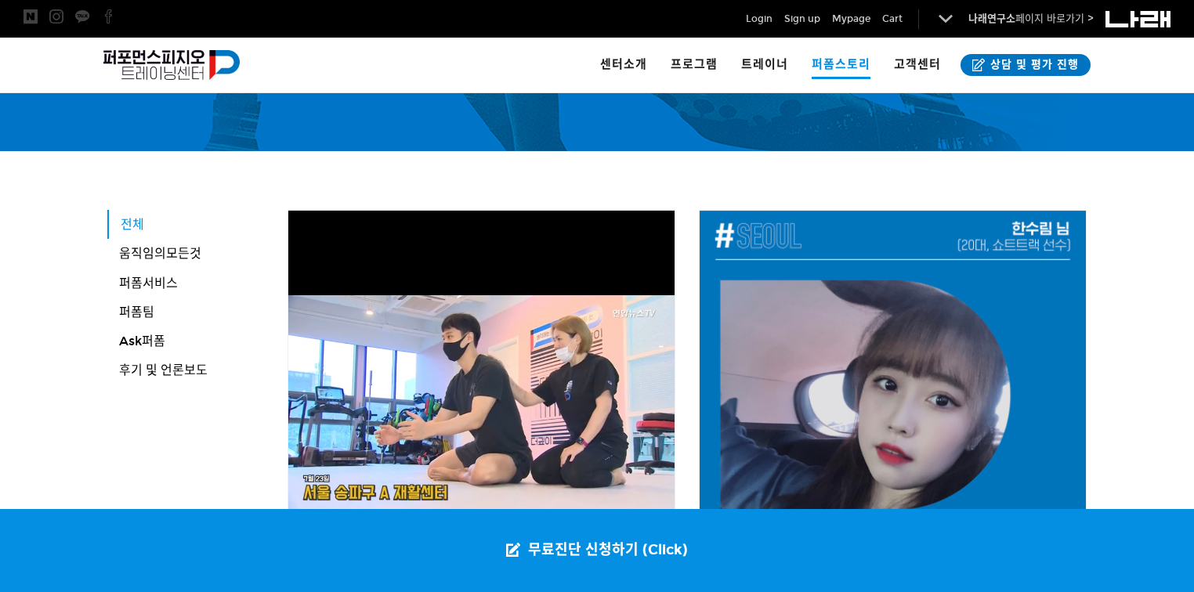
scroll to position [251, 0]
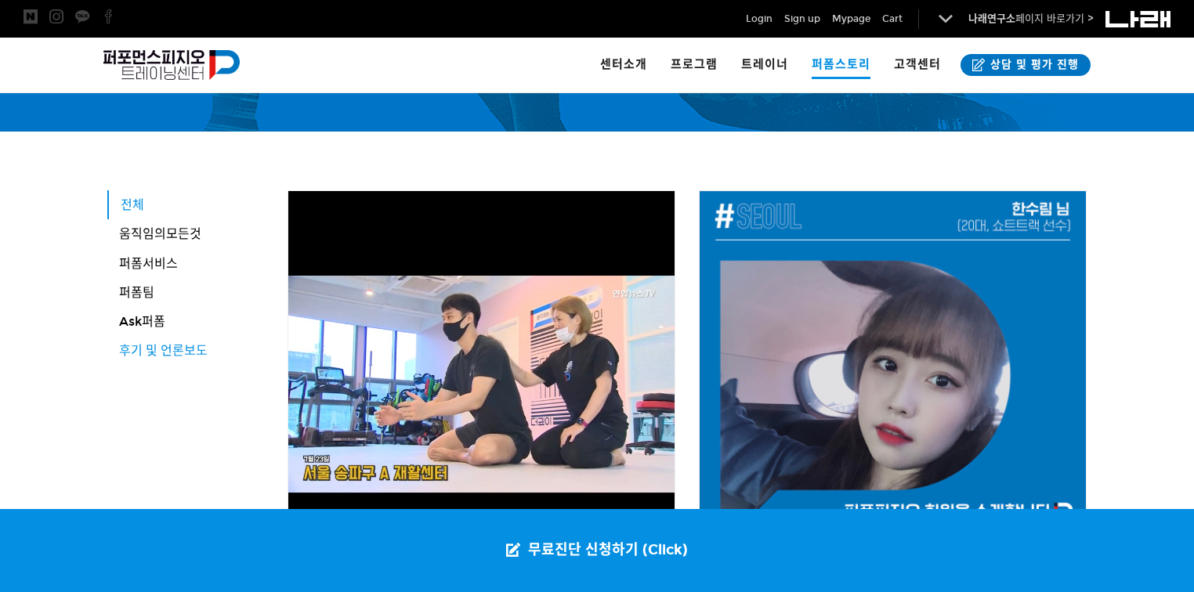
click at [177, 355] on span "후기 및 언론보도" at bounding box center [163, 350] width 89 height 15
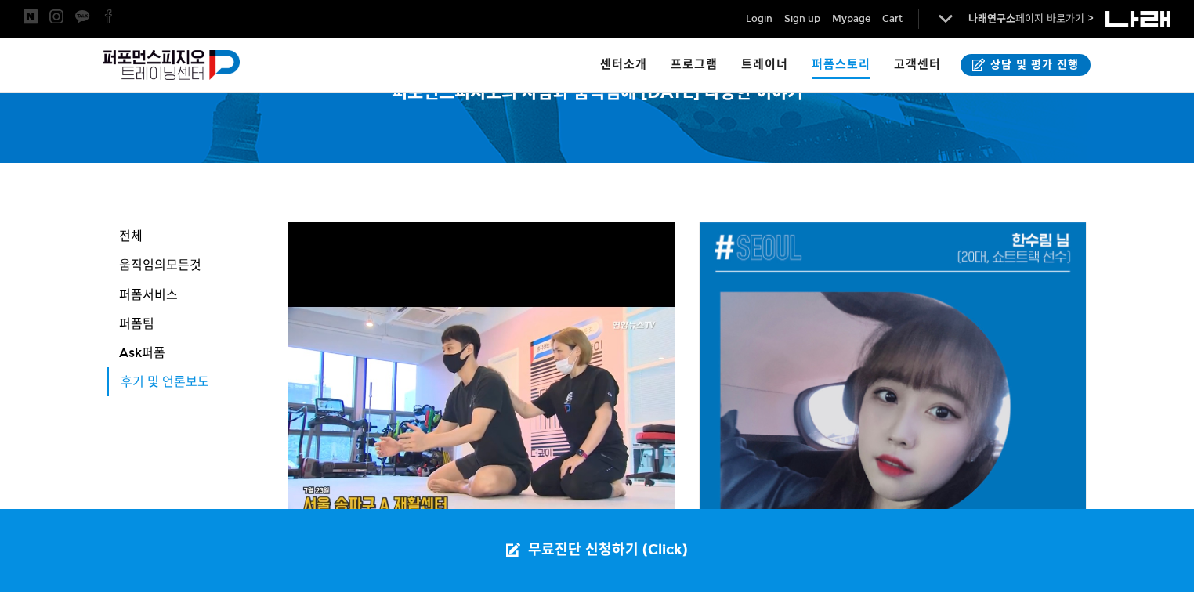
scroll to position [251, 0]
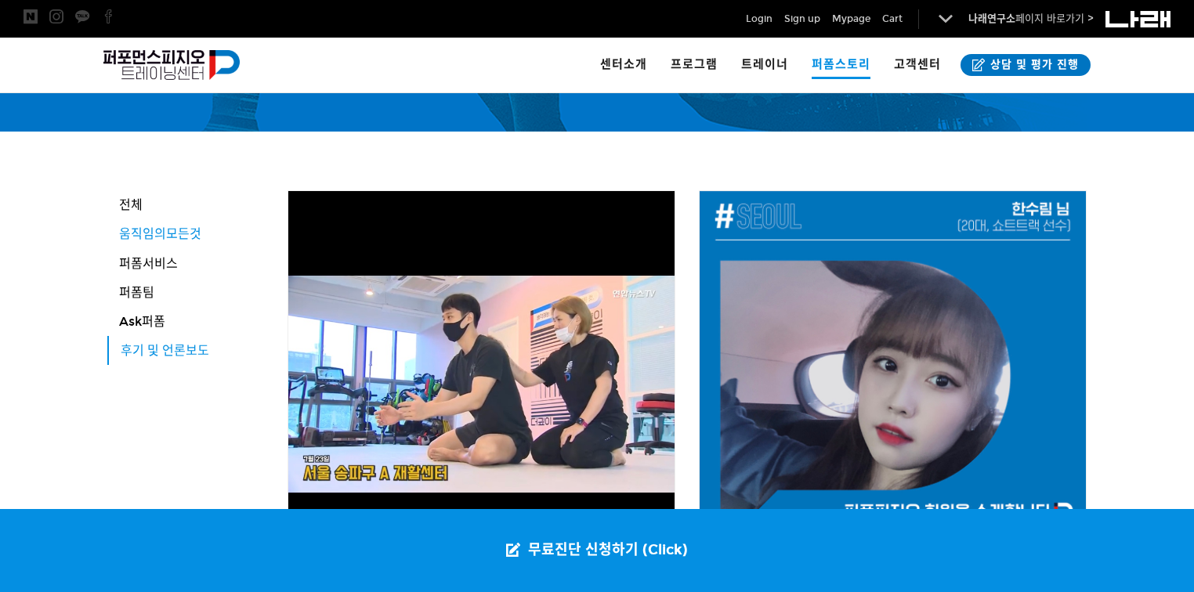
click at [172, 238] on span "움직임의모든것" at bounding box center [160, 233] width 82 height 15
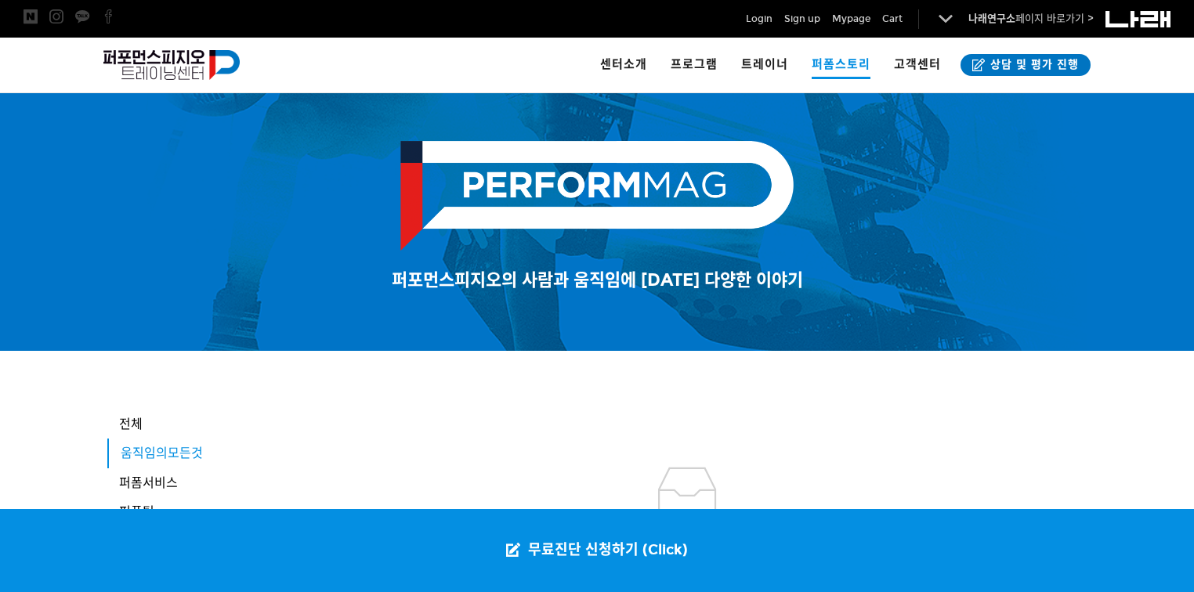
scroll to position [63, 0]
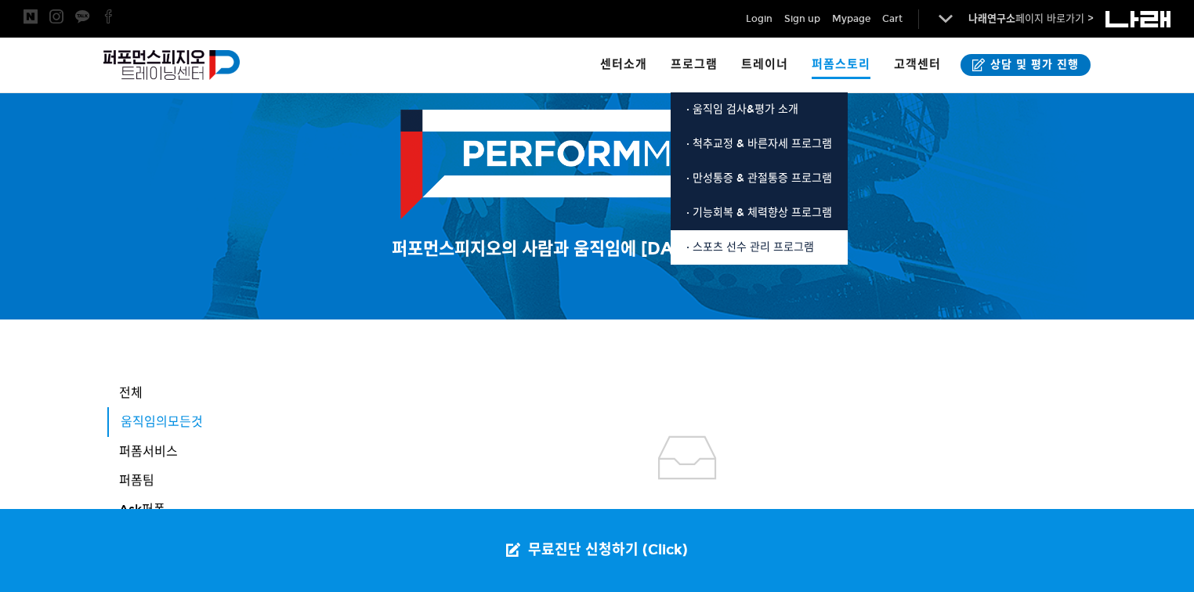
click at [734, 240] on link "· 스포츠 선수 관리 프로그램" at bounding box center [758, 247] width 177 height 34
